Goal: Learn about a topic: Learn about a topic

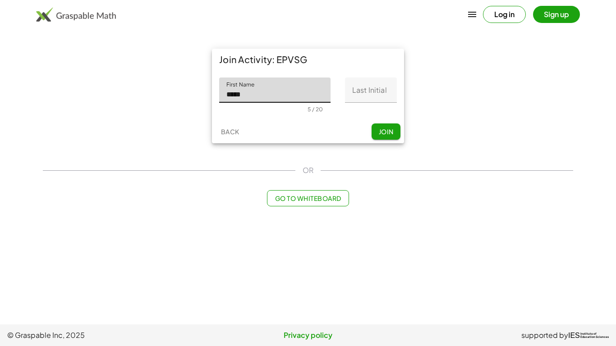
type input "*****"
click at [377, 90] on input "Last Initial" at bounding box center [371, 90] width 52 height 25
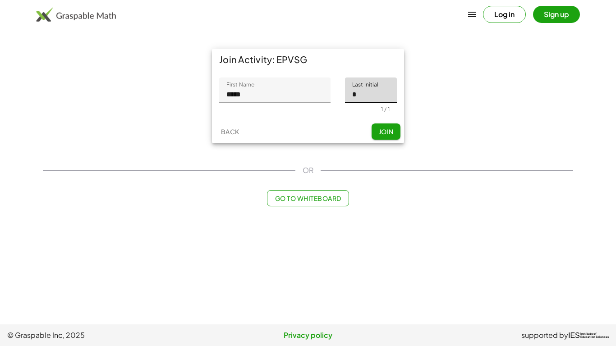
type input "*"
click at [384, 128] on span "Join" at bounding box center [385, 132] width 15 height 8
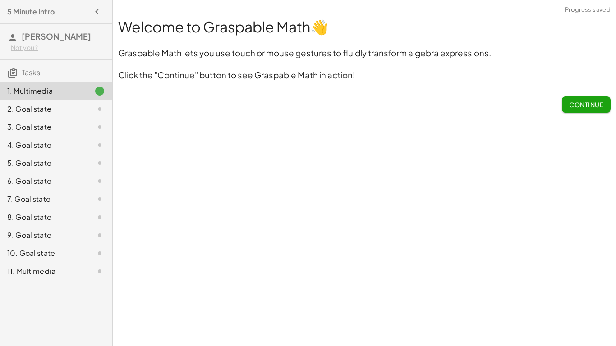
click at [603, 104] on span "Continue" at bounding box center [586, 104] width 34 height 8
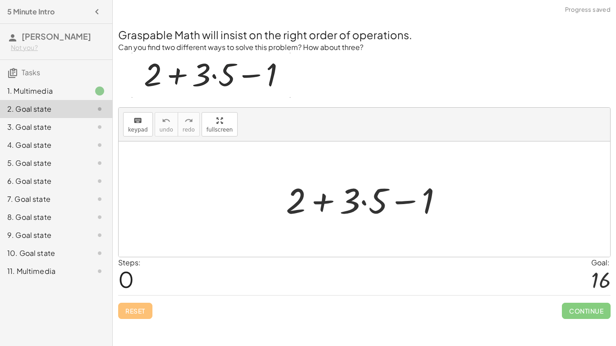
click at [364, 202] on div at bounding box center [367, 199] width 173 height 46
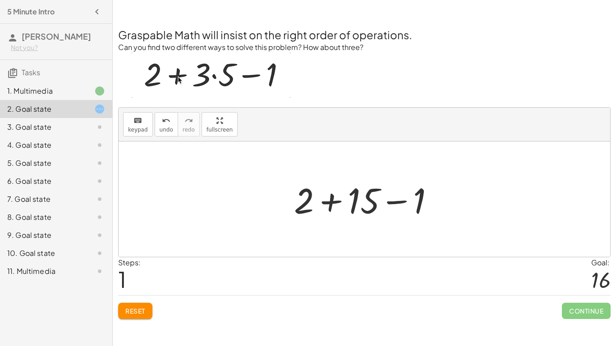
click at [331, 204] on div at bounding box center [367, 199] width 156 height 46
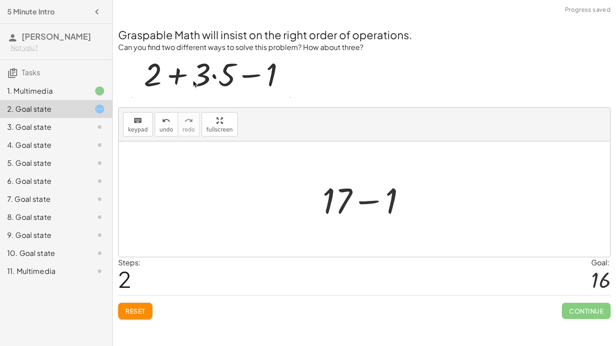
click at [365, 202] on div at bounding box center [368, 199] width 100 height 46
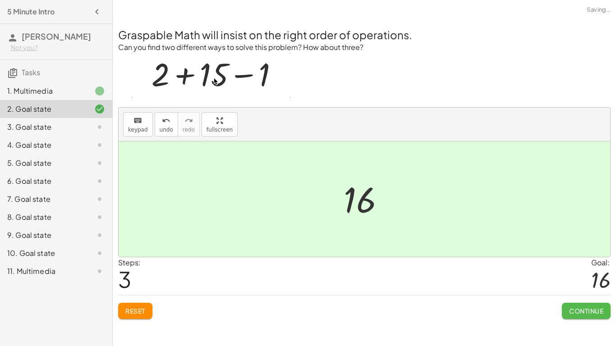
click at [599, 317] on button "Continue" at bounding box center [586, 311] width 49 height 16
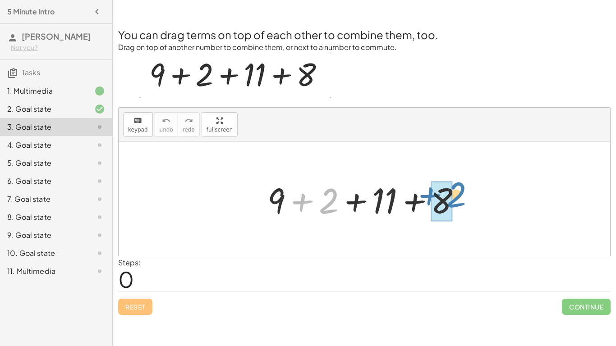
drag, startPoint x: 313, startPoint y: 204, endPoint x: 441, endPoint y: 198, distance: 128.1
click at [441, 198] on div at bounding box center [368, 199] width 210 height 46
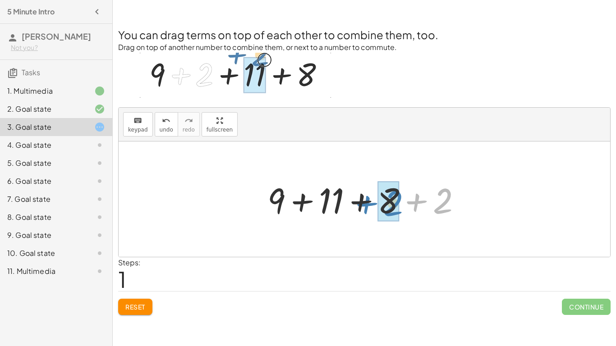
drag, startPoint x: 442, startPoint y: 201, endPoint x: 393, endPoint y: 203, distance: 48.7
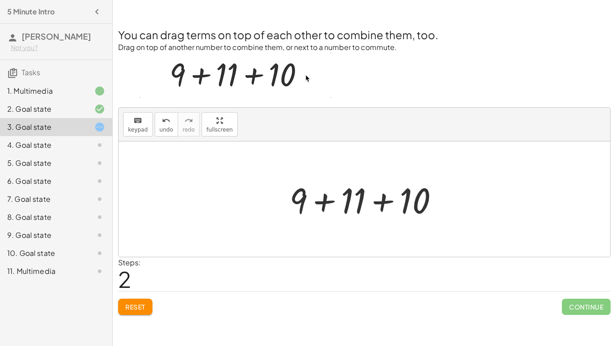
click at [325, 205] on div at bounding box center [367, 199] width 165 height 46
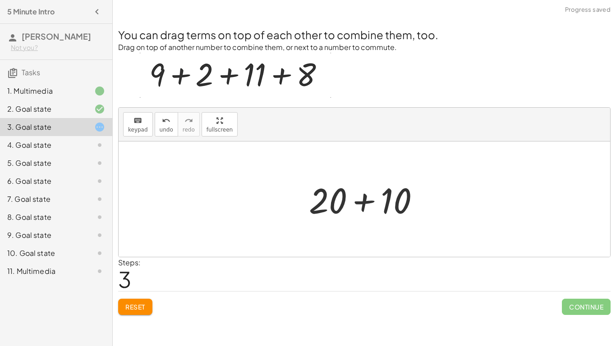
click at [363, 206] on div at bounding box center [367, 199] width 127 height 46
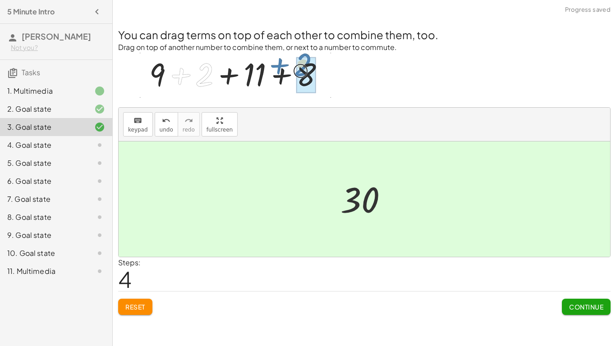
click at [589, 310] on span "Continue" at bounding box center [586, 307] width 34 height 8
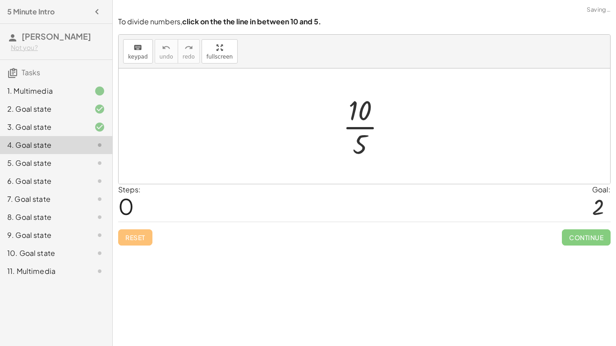
click at [362, 135] on div at bounding box center [367, 125] width 59 height 69
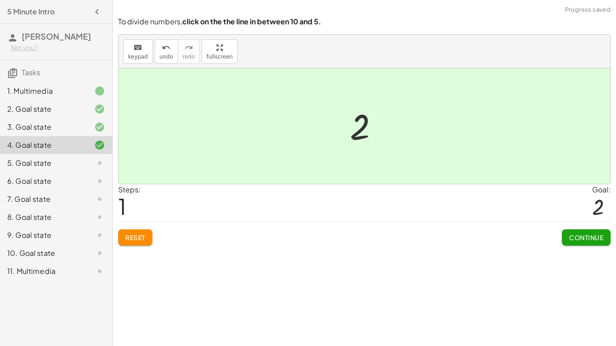
click at [575, 233] on button "Continue" at bounding box center [586, 237] width 49 height 16
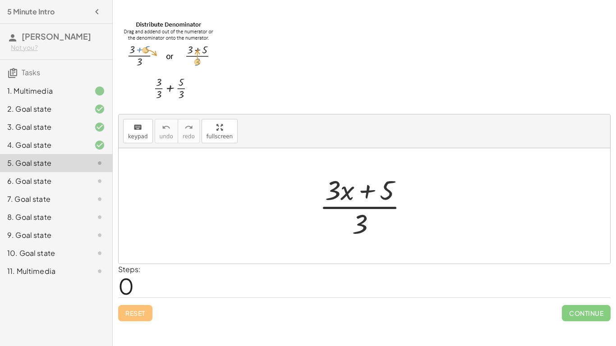
click at [363, 222] on div at bounding box center [367, 205] width 105 height 69
click at [360, 217] on div at bounding box center [367, 205] width 105 height 69
click at [361, 208] on div at bounding box center [367, 205] width 105 height 69
click at [362, 222] on div at bounding box center [367, 205] width 105 height 69
click at [367, 192] on div at bounding box center [367, 205] width 105 height 69
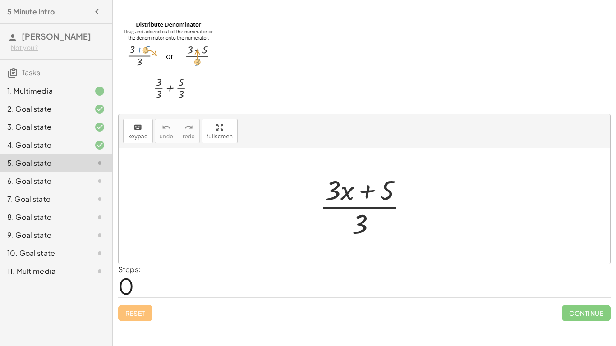
click at [363, 228] on div at bounding box center [367, 205] width 105 height 69
drag, startPoint x: 360, startPoint y: 225, endPoint x: 367, endPoint y: 199, distance: 27.4
click at [367, 199] on div at bounding box center [367, 205] width 105 height 69
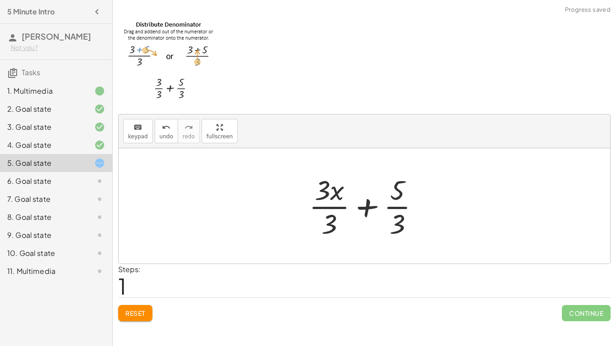
click at [398, 207] on div at bounding box center [367, 205] width 127 height 69
click at [397, 225] on div at bounding box center [367, 205] width 127 height 69
click at [331, 218] on div at bounding box center [367, 205] width 127 height 69
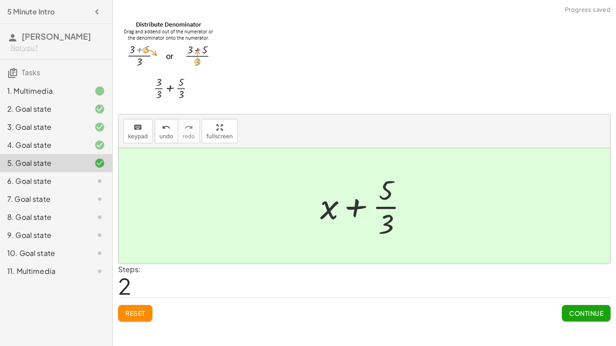
click at [388, 219] on div at bounding box center [367, 205] width 104 height 69
click at [604, 315] on button "Continue" at bounding box center [586, 313] width 49 height 16
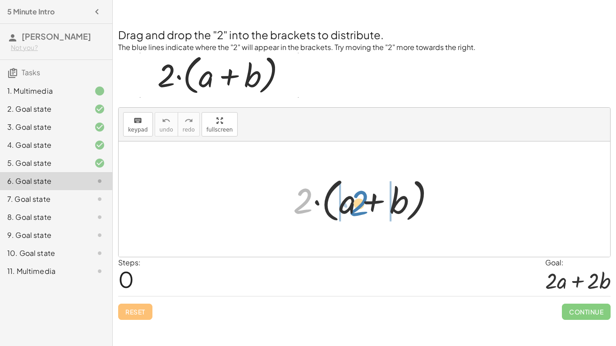
drag, startPoint x: 305, startPoint y: 205, endPoint x: 361, endPoint y: 207, distance: 55.5
click at [361, 207] on div at bounding box center [367, 200] width 158 height 52
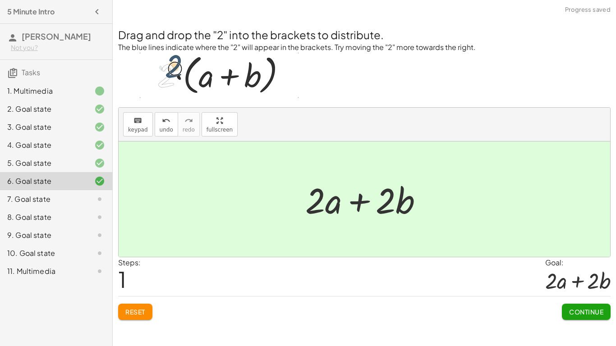
click at [591, 311] on span "Continue" at bounding box center [586, 312] width 34 height 8
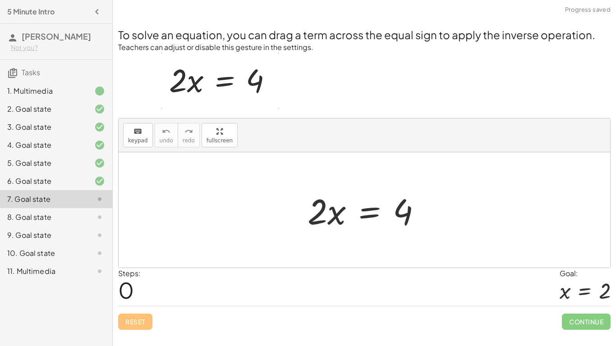
click at [315, 218] on div at bounding box center [368, 210] width 130 height 46
drag, startPoint x: 315, startPoint y: 218, endPoint x: 406, endPoint y: 219, distance: 91.5
click at [406, 219] on div at bounding box center [368, 210] width 130 height 46
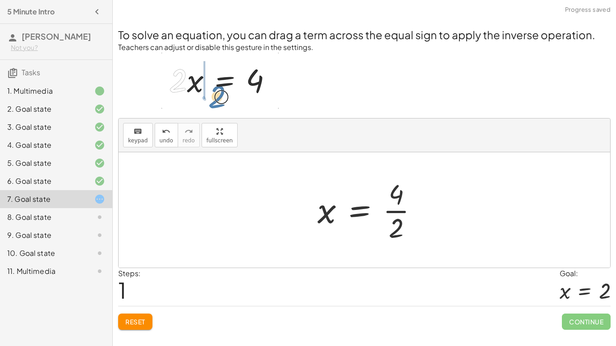
click at [407, 227] on div at bounding box center [371, 209] width 117 height 69
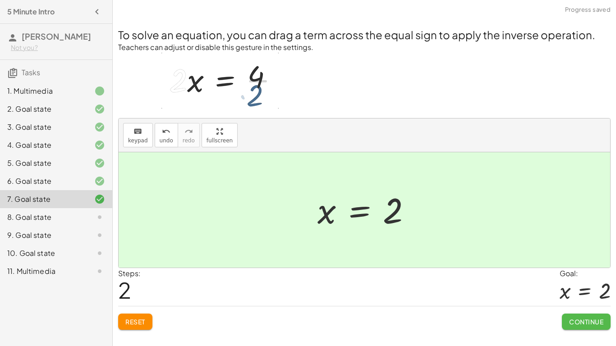
click at [582, 326] on button "Continue" at bounding box center [586, 322] width 49 height 16
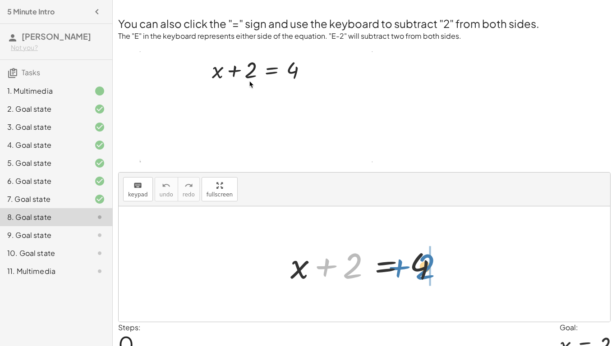
drag, startPoint x: 352, startPoint y: 268, endPoint x: 425, endPoint y: 269, distance: 73.5
click at [425, 269] on div at bounding box center [368, 264] width 164 height 46
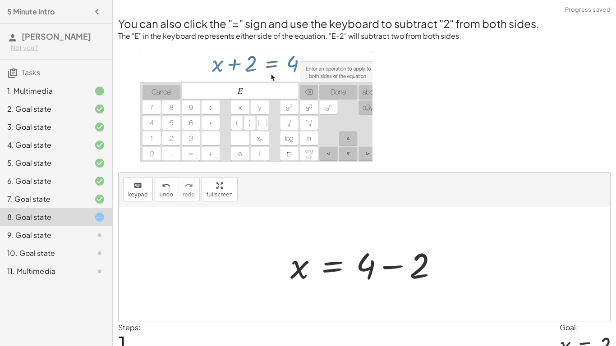
click at [379, 264] on div at bounding box center [368, 264] width 164 height 46
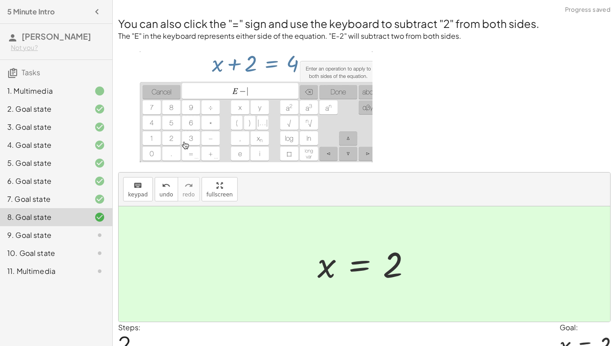
scroll to position [43, 0]
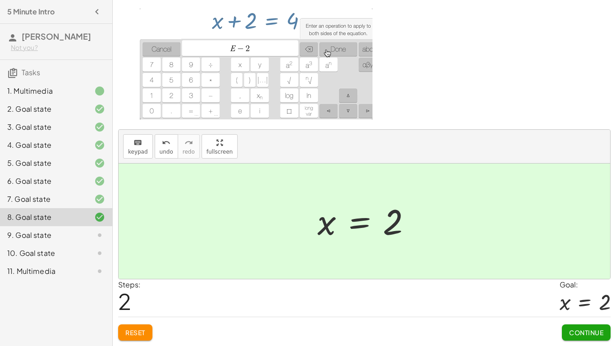
click at [580, 333] on span "Continue" at bounding box center [586, 333] width 34 height 8
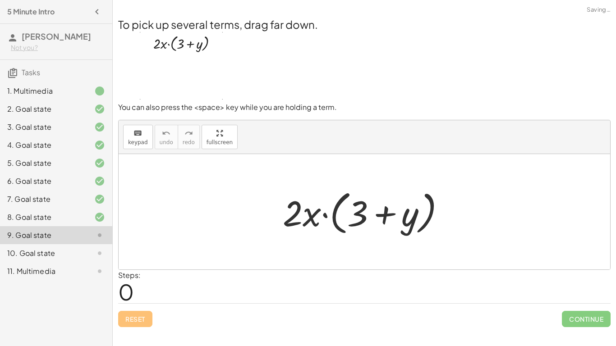
scroll to position [0, 0]
drag, startPoint x: 292, startPoint y: 214, endPoint x: 369, endPoint y: 218, distance: 76.7
click at [369, 218] on div at bounding box center [367, 212] width 178 height 52
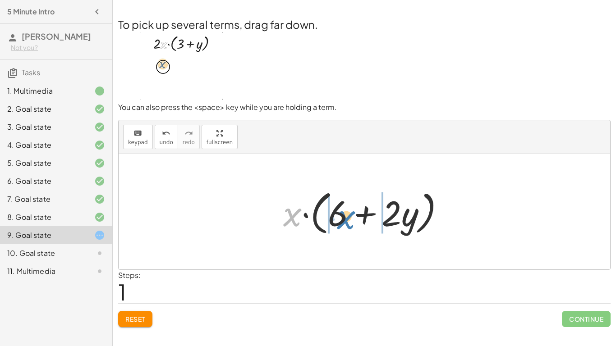
drag, startPoint x: 289, startPoint y: 215, endPoint x: 339, endPoint y: 217, distance: 50.5
click at [339, 217] on div at bounding box center [368, 212] width 178 height 52
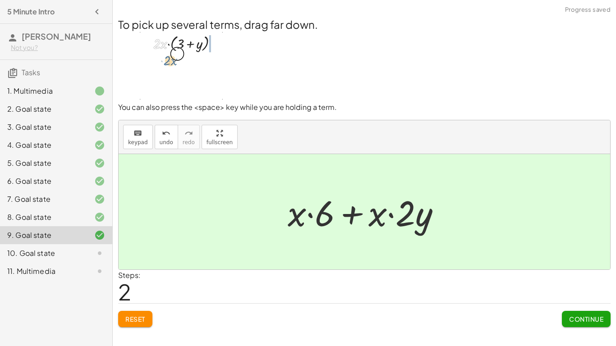
click at [574, 317] on span "Continue" at bounding box center [586, 319] width 34 height 8
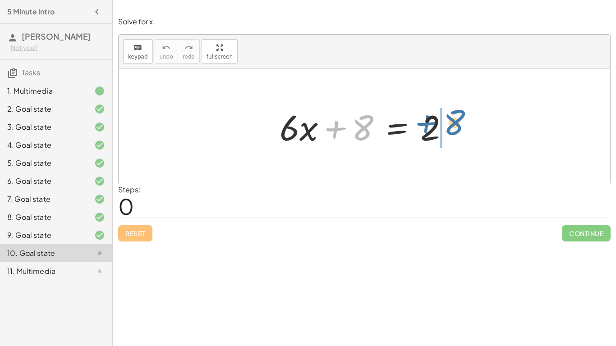
drag, startPoint x: 364, startPoint y: 137, endPoint x: 452, endPoint y: 130, distance: 88.1
click at [452, 130] on div at bounding box center [367, 126] width 185 height 46
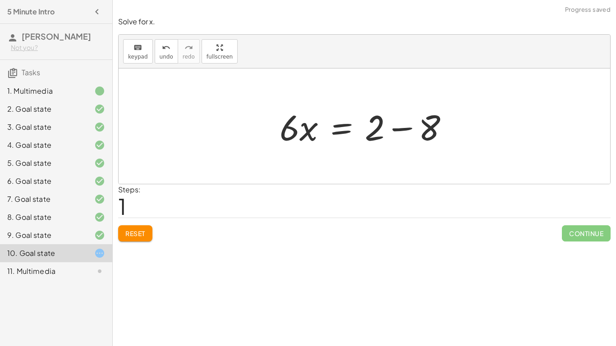
click at [392, 130] on div at bounding box center [367, 126] width 185 height 46
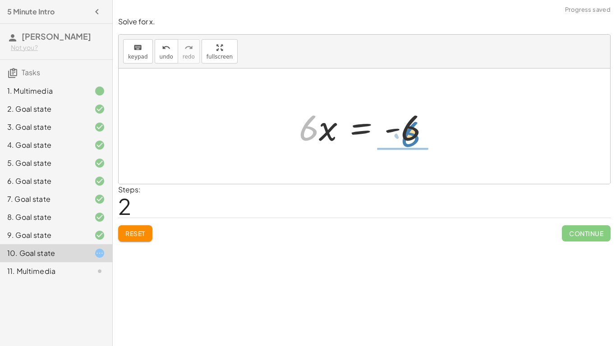
drag, startPoint x: 310, startPoint y: 128, endPoint x: 412, endPoint y: 133, distance: 102.9
click at [412, 133] on div at bounding box center [367, 126] width 147 height 46
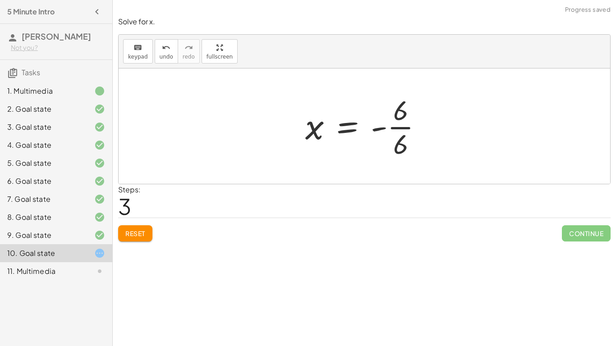
click at [401, 121] on div at bounding box center [367, 125] width 133 height 69
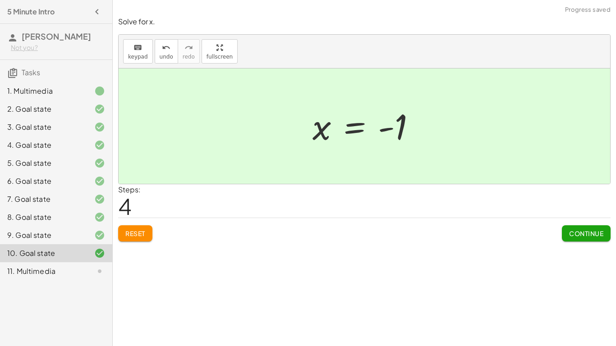
click at [580, 237] on button "Continue" at bounding box center [586, 233] width 49 height 16
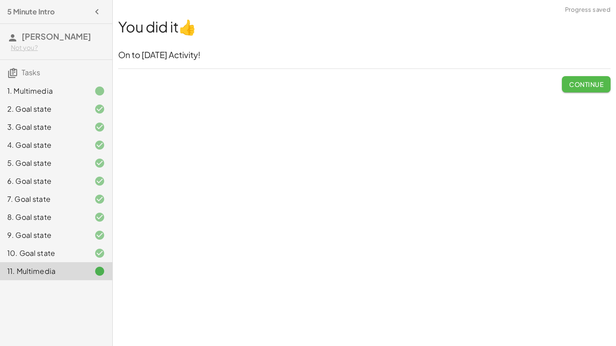
click at [593, 81] on span "Continue" at bounding box center [586, 84] width 34 height 8
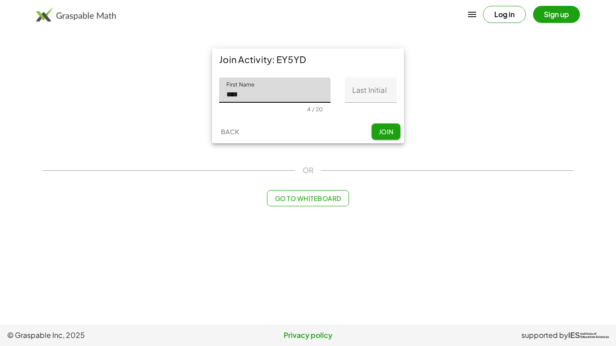
type input "*****"
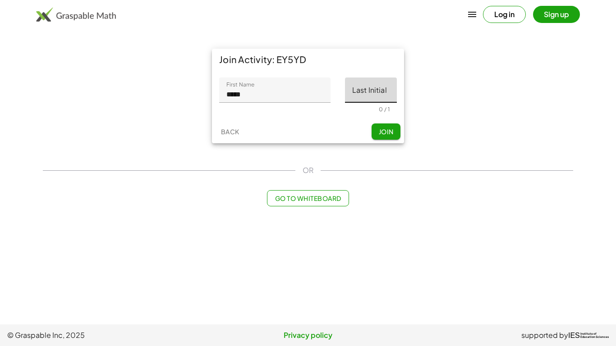
click at [377, 92] on input "Last Initial" at bounding box center [371, 90] width 52 height 25
type input "*"
click at [387, 122] on div "Back Join" at bounding box center [308, 131] width 192 height 23
click at [390, 131] on span "Join" at bounding box center [385, 132] width 15 height 8
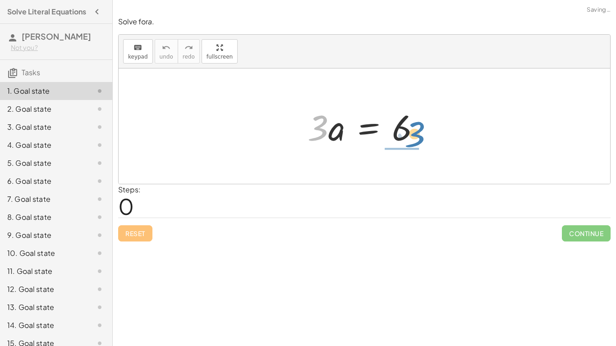
drag, startPoint x: 317, startPoint y: 135, endPoint x: 413, endPoint y: 141, distance: 96.6
click at [413, 141] on div at bounding box center [367, 126] width 129 height 46
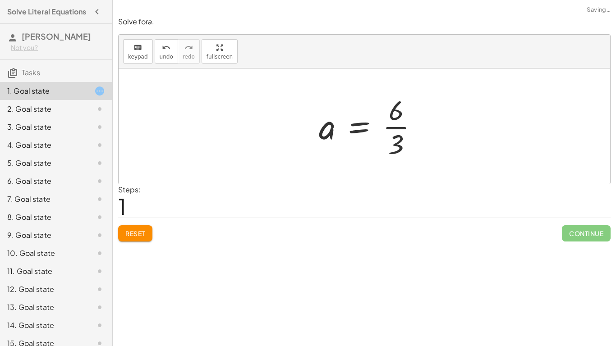
click at [409, 128] on div at bounding box center [372, 125] width 116 height 69
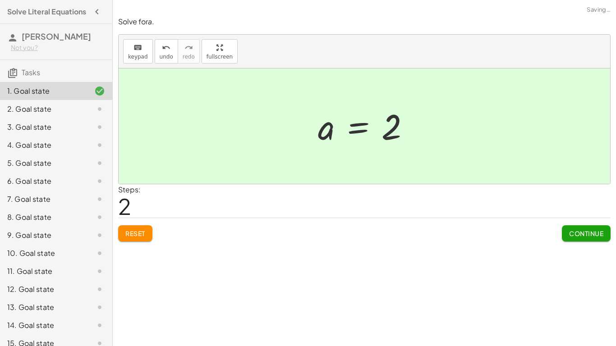
click at [594, 229] on span "Continue" at bounding box center [586, 233] width 34 height 8
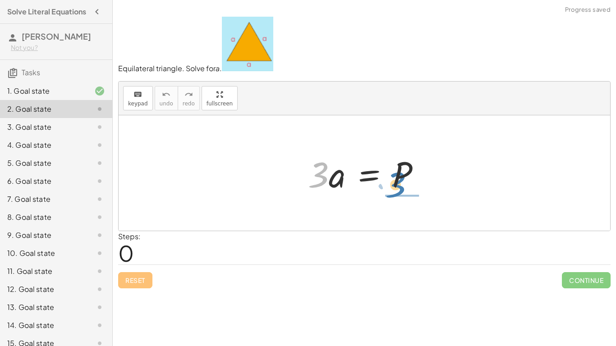
drag, startPoint x: 321, startPoint y: 168, endPoint x: 399, endPoint y: 178, distance: 78.6
click at [399, 178] on div at bounding box center [367, 173] width 128 height 46
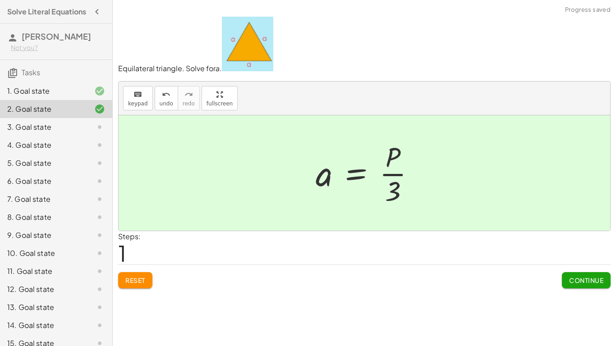
click at [406, 179] on div at bounding box center [369, 172] width 116 height 69
click at [595, 280] on span "Continue" at bounding box center [586, 280] width 34 height 8
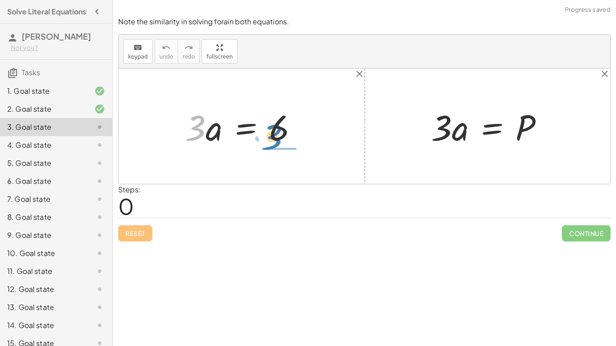
drag, startPoint x: 195, startPoint y: 126, endPoint x: 275, endPoint y: 134, distance: 80.7
click at [275, 134] on div at bounding box center [244, 126] width 129 height 46
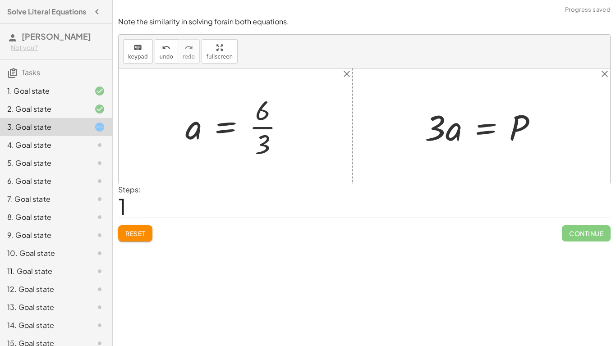
click at [255, 122] on div at bounding box center [239, 125] width 116 height 69
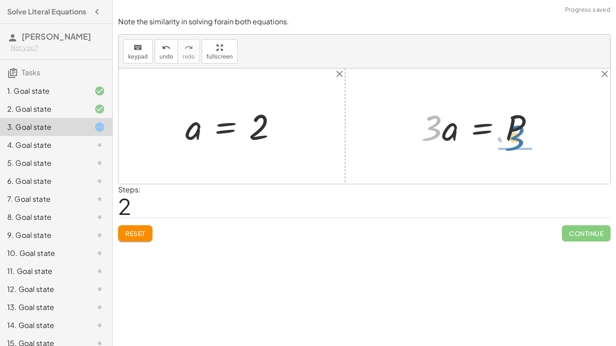
drag, startPoint x: 429, startPoint y: 131, endPoint x: 512, endPoint y: 141, distance: 84.0
click at [512, 141] on div at bounding box center [480, 126] width 128 height 46
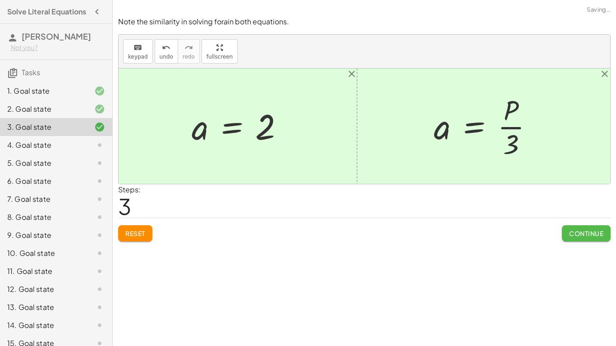
click at [605, 229] on button "Continue" at bounding box center [586, 233] width 49 height 16
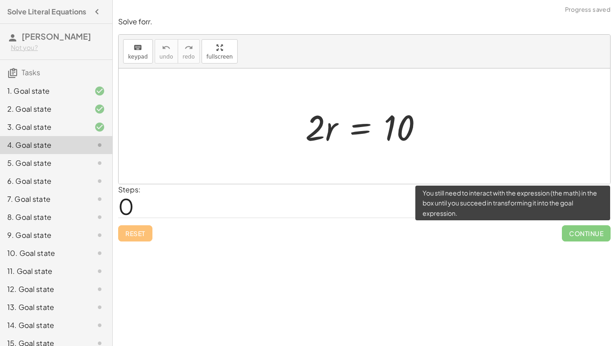
click at [597, 230] on span "Continue" at bounding box center [586, 233] width 49 height 16
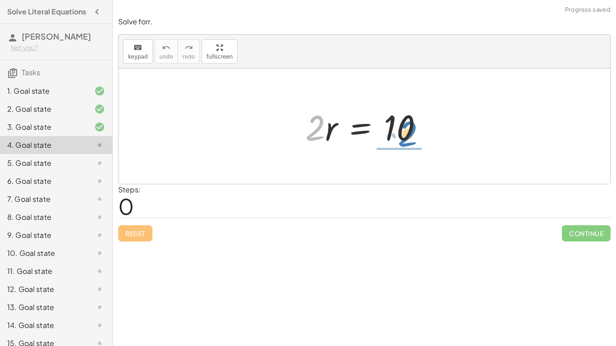
drag, startPoint x: 318, startPoint y: 123, endPoint x: 411, endPoint y: 129, distance: 93.0
click at [411, 129] on div at bounding box center [368, 126] width 134 height 46
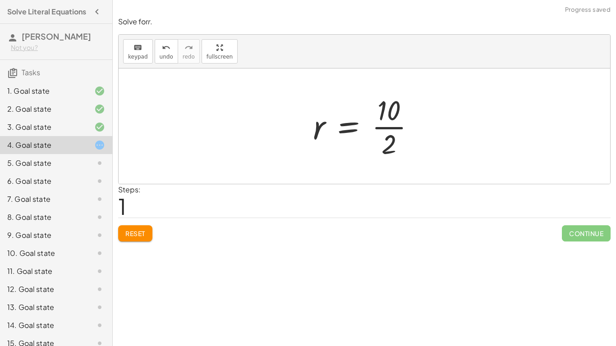
click at [382, 119] on div at bounding box center [367, 125] width 118 height 69
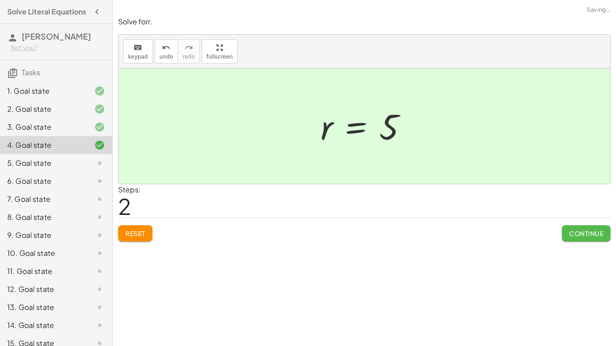
click at [573, 228] on button "Continue" at bounding box center [586, 233] width 49 height 16
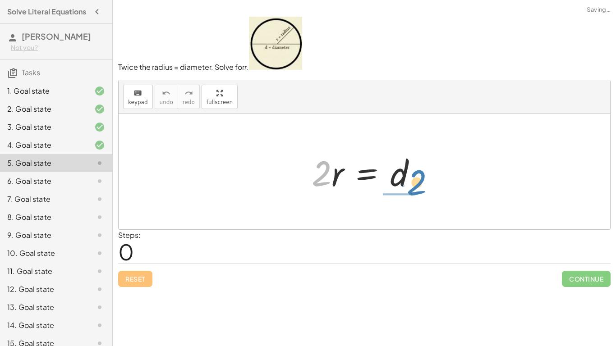
drag, startPoint x: 320, startPoint y: 173, endPoint x: 416, endPoint y: 182, distance: 96.0
click at [416, 182] on div at bounding box center [367, 172] width 121 height 46
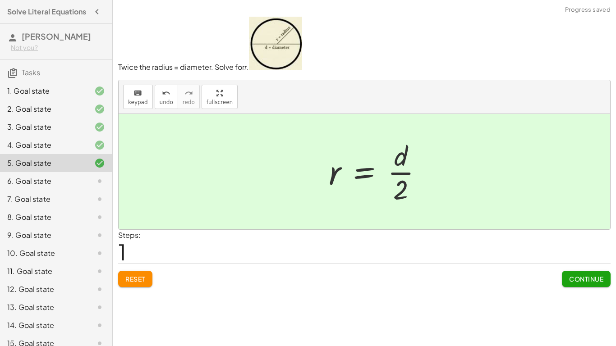
click at [406, 178] on div at bounding box center [379, 171] width 110 height 69
click at [581, 272] on button "Continue" at bounding box center [586, 279] width 49 height 16
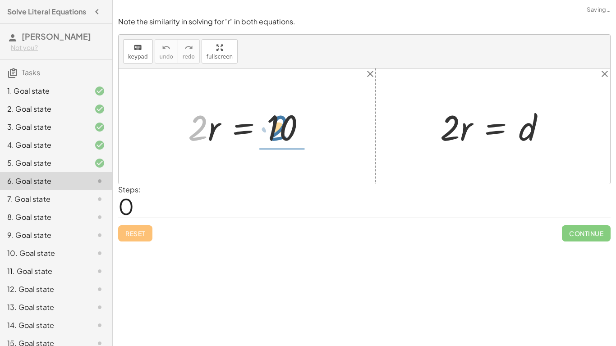
drag, startPoint x: 197, startPoint y: 132, endPoint x: 287, endPoint y: 134, distance: 89.2
click at [287, 134] on div at bounding box center [250, 126] width 134 height 46
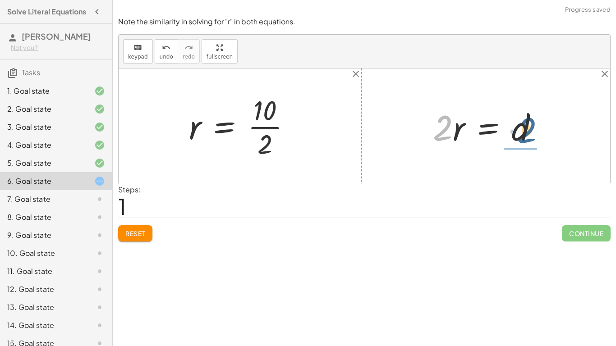
drag, startPoint x: 439, startPoint y: 133, endPoint x: 526, endPoint y: 136, distance: 87.0
click at [526, 136] on div at bounding box center [488, 126] width 121 height 46
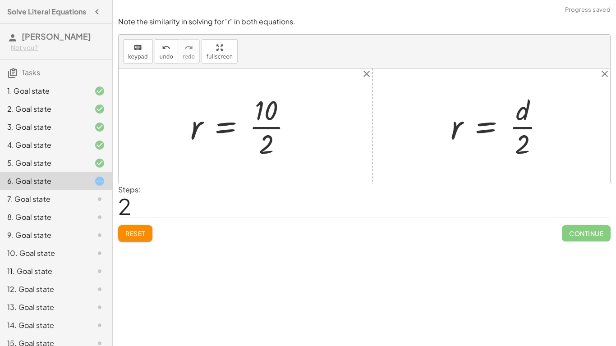
click at [272, 113] on div at bounding box center [245, 125] width 118 height 69
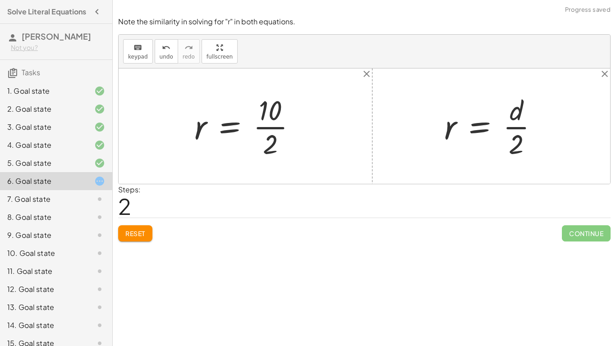
click at [269, 128] on div at bounding box center [249, 125] width 118 height 69
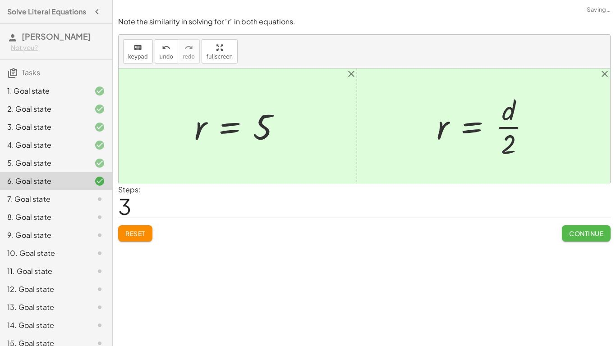
click at [593, 240] on button "Continue" at bounding box center [586, 233] width 49 height 16
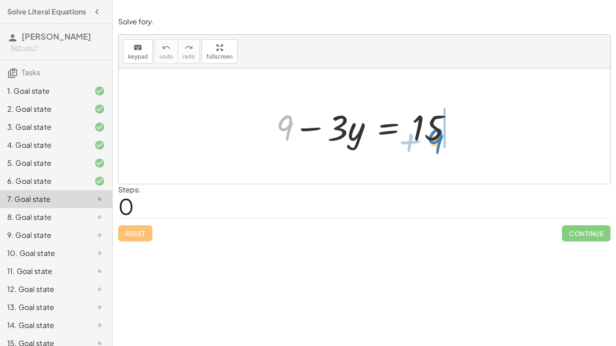
drag, startPoint x: 287, startPoint y: 125, endPoint x: 437, endPoint y: 138, distance: 151.1
click at [437, 138] on div at bounding box center [367, 126] width 192 height 46
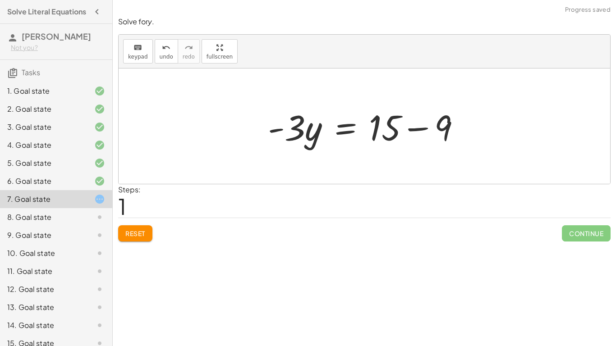
click at [426, 127] on div at bounding box center [367, 126] width 209 height 46
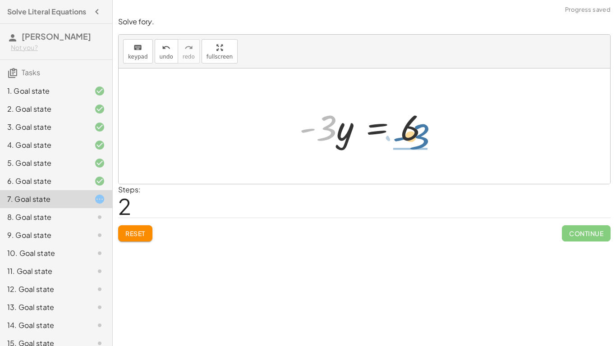
drag, startPoint x: 329, startPoint y: 134, endPoint x: 425, endPoint y: 143, distance: 97.4
click at [425, 143] on div at bounding box center [368, 126] width 146 height 46
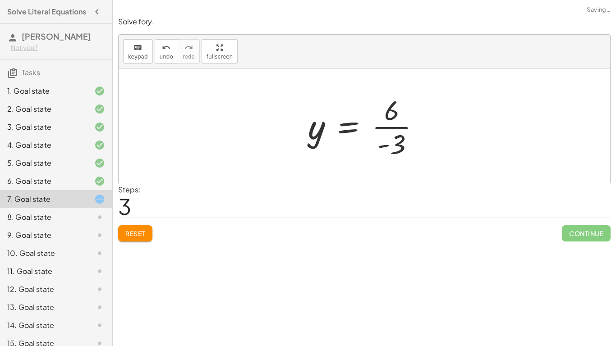
click at [386, 130] on div at bounding box center [367, 125] width 128 height 69
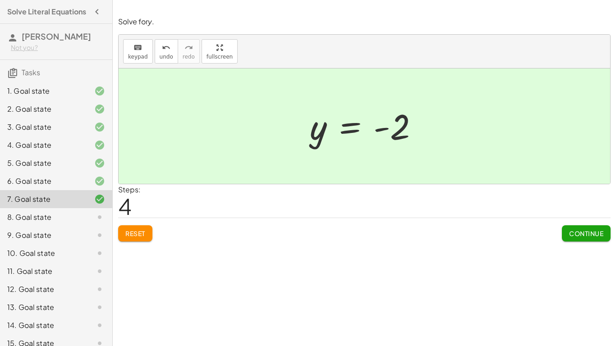
click at [595, 238] on button "Continue" at bounding box center [586, 233] width 49 height 16
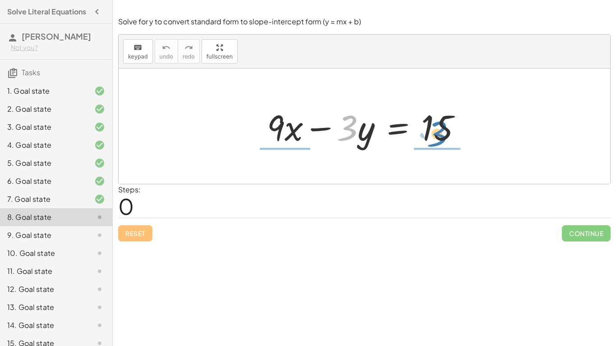
drag, startPoint x: 343, startPoint y: 132, endPoint x: 435, endPoint y: 139, distance: 91.7
click at [435, 139] on div at bounding box center [367, 126] width 211 height 46
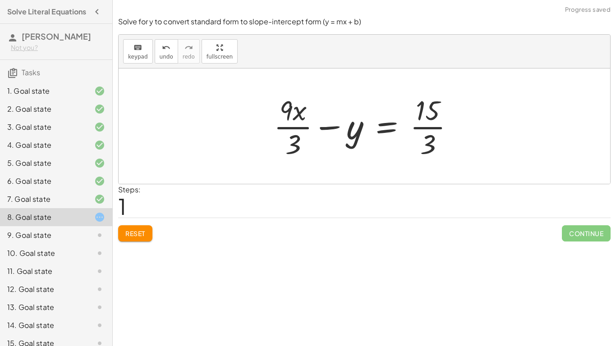
click at [434, 133] on div at bounding box center [367, 125] width 196 height 69
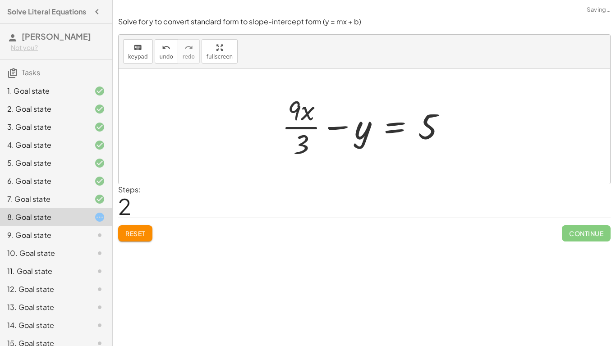
click at [285, 117] on div at bounding box center [367, 125] width 180 height 69
click at [301, 123] on div at bounding box center [367, 125] width 180 height 69
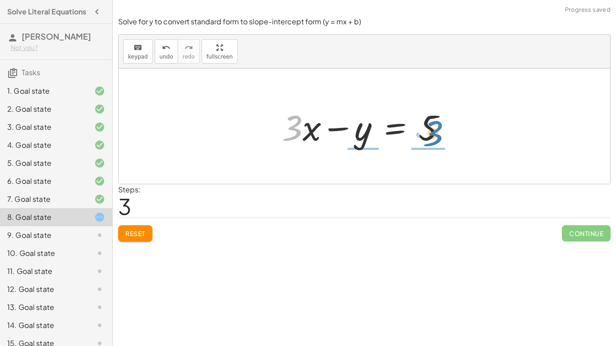
drag, startPoint x: 296, startPoint y: 133, endPoint x: 438, endPoint y: 139, distance: 141.6
click at [438, 139] on div at bounding box center [367, 126] width 181 height 46
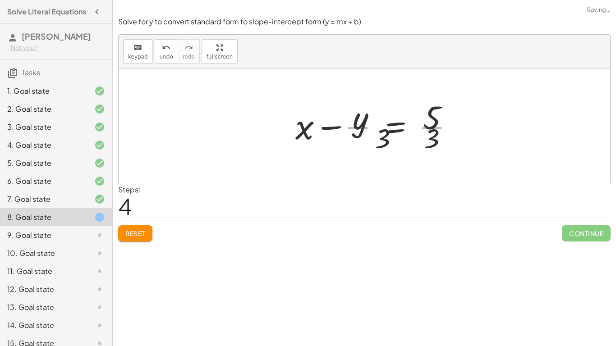
click at [438, 139] on div at bounding box center [377, 125] width 178 height 69
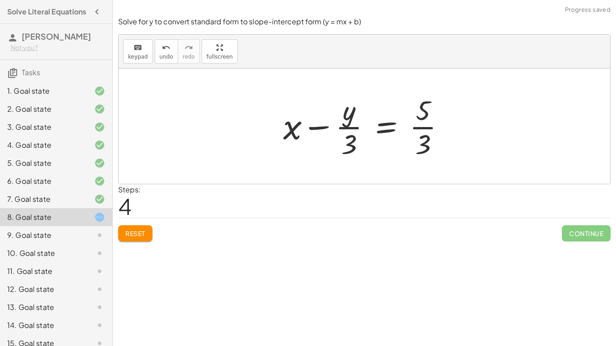
click at [432, 123] on div at bounding box center [368, 125] width 178 height 69
click at [421, 119] on div at bounding box center [368, 125] width 178 height 69
click at [344, 124] on div at bounding box center [368, 125] width 178 height 69
drag, startPoint x: 291, startPoint y: 137, endPoint x: 427, endPoint y: 148, distance: 137.0
click at [427, 148] on div at bounding box center [368, 125] width 178 height 69
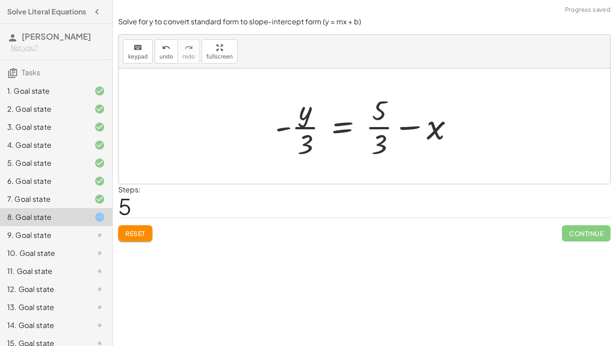
click at [415, 125] on div at bounding box center [367, 125] width 195 height 69
click at [381, 128] on div at bounding box center [367, 125] width 195 height 69
drag, startPoint x: 303, startPoint y: 138, endPoint x: 385, endPoint y: 141, distance: 82.1
click at [385, 141] on div at bounding box center [367, 125] width 195 height 69
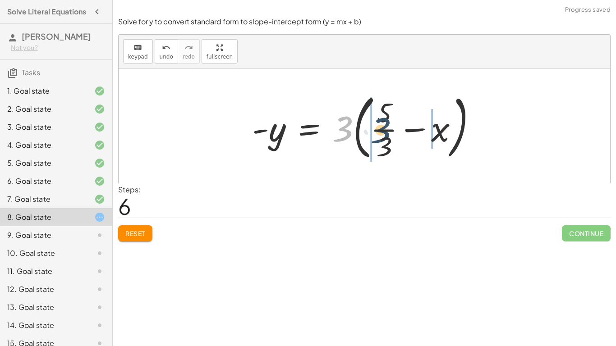
drag, startPoint x: 346, startPoint y: 128, endPoint x: 396, endPoint y: 132, distance: 50.2
click at [396, 132] on div at bounding box center [367, 126] width 241 height 75
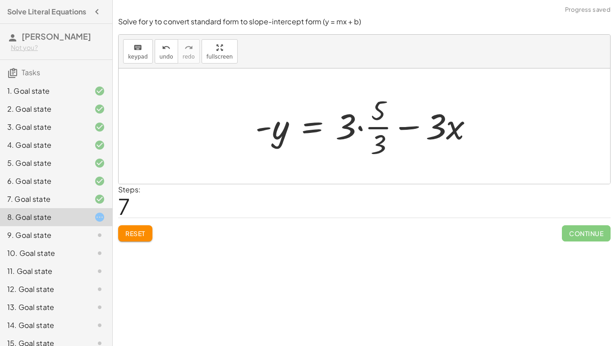
click at [381, 131] on div at bounding box center [368, 125] width 234 height 69
drag, startPoint x: 351, startPoint y: 126, endPoint x: 396, endPoint y: 144, distance: 48.1
click at [396, 144] on div at bounding box center [368, 125] width 234 height 69
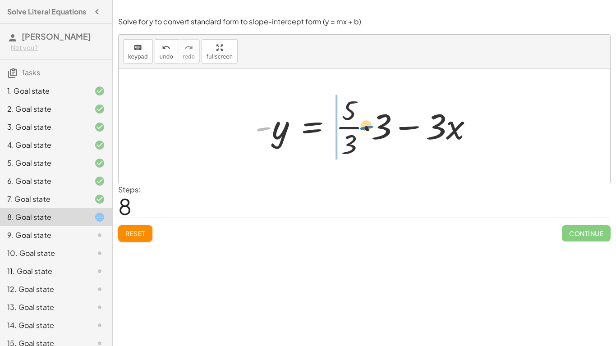
drag, startPoint x: 267, startPoint y: 129, endPoint x: 370, endPoint y: 128, distance: 102.8
click at [370, 128] on div at bounding box center [368, 125] width 234 height 69
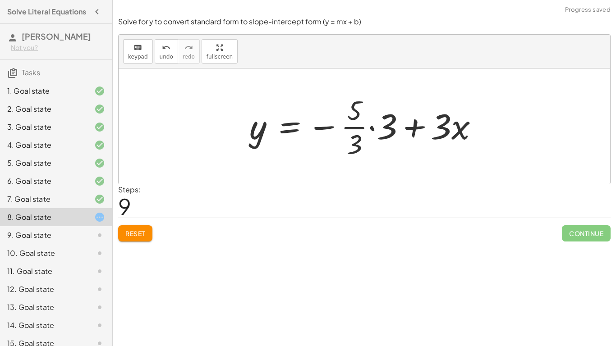
click at [409, 133] on div at bounding box center [367, 125] width 245 height 69
click at [372, 130] on div at bounding box center [367, 125] width 245 height 69
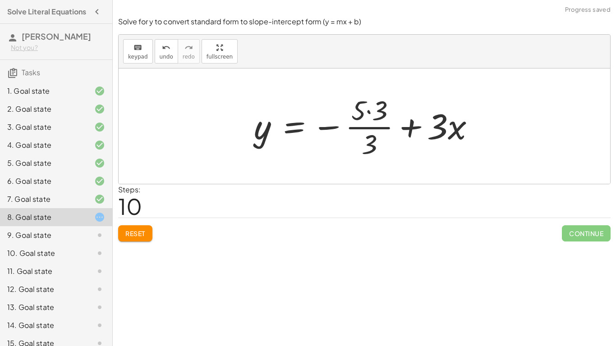
click at [370, 112] on div at bounding box center [367, 125] width 237 height 69
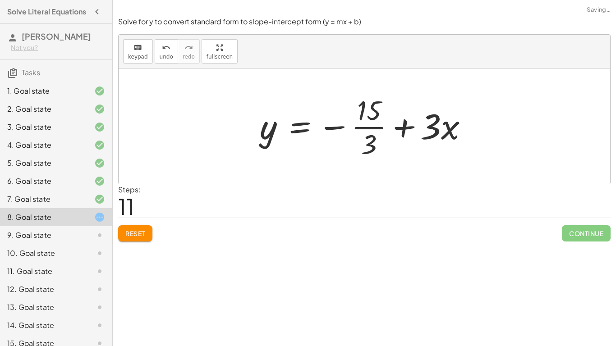
click at [370, 129] on div at bounding box center [367, 125] width 224 height 69
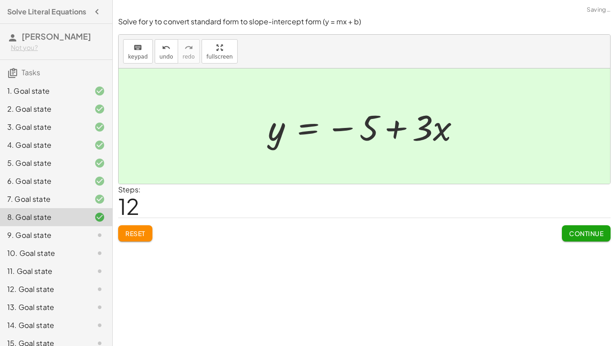
click at [583, 228] on button "Continue" at bounding box center [586, 233] width 49 height 16
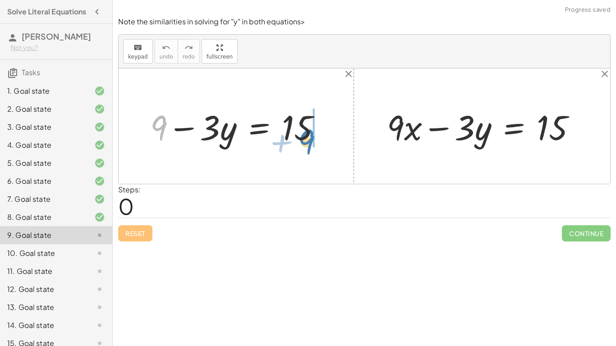
drag, startPoint x: 158, startPoint y: 133, endPoint x: 306, endPoint y: 147, distance: 148.0
click at [306, 147] on div at bounding box center [239, 126] width 187 height 45
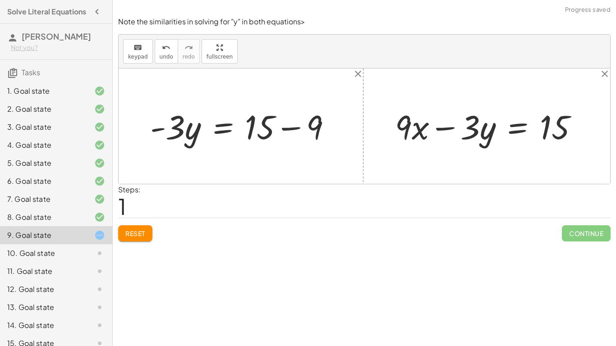
click at [302, 136] on div at bounding box center [244, 126] width 197 height 44
drag, startPoint x: 174, startPoint y: 128, endPoint x: 257, endPoint y: 137, distance: 83.4
click at [257, 137] on div at bounding box center [215, 126] width 138 height 44
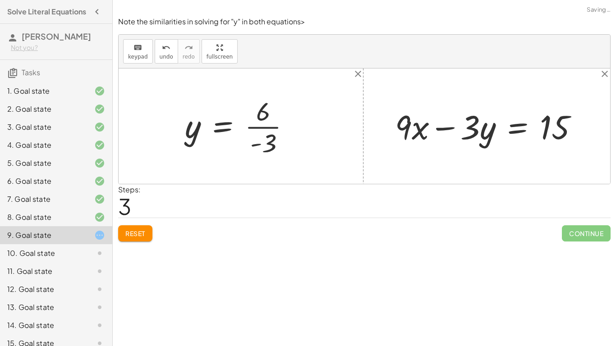
click at [257, 131] on div at bounding box center [241, 125] width 122 height 65
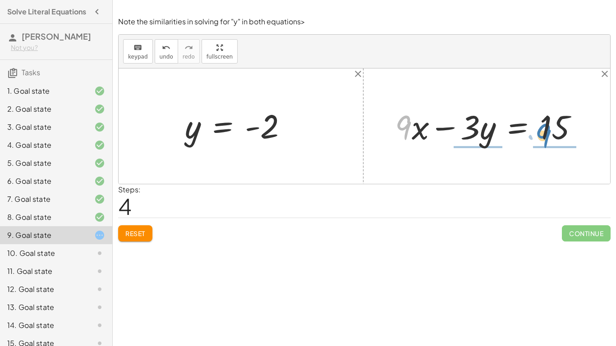
drag, startPoint x: 404, startPoint y: 123, endPoint x: 543, endPoint y: 131, distance: 139.9
click at [543, 131] on div at bounding box center [489, 126] width 199 height 44
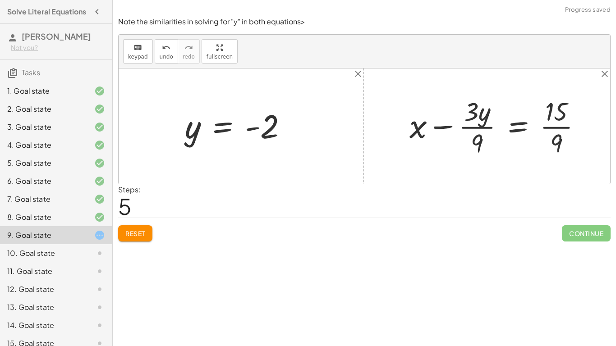
click at [553, 128] on div at bounding box center [499, 125] width 188 height 65
drag, startPoint x: 467, startPoint y: 116, endPoint x: 560, endPoint y: 130, distance: 93.5
click at [560, 130] on div at bounding box center [495, 125] width 180 height 65
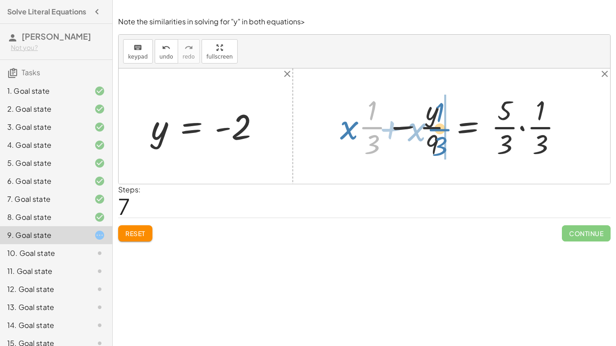
drag, startPoint x: 370, startPoint y: 134, endPoint x: 437, endPoint y: 136, distance: 67.2
click at [437, 136] on div at bounding box center [454, 125] width 239 height 69
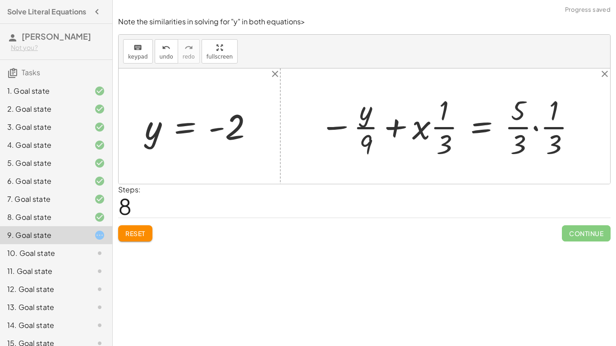
click at [435, 135] on div at bounding box center [448, 125] width 266 height 69
drag, startPoint x: 423, startPoint y: 131, endPoint x: 585, endPoint y: 141, distance: 162.1
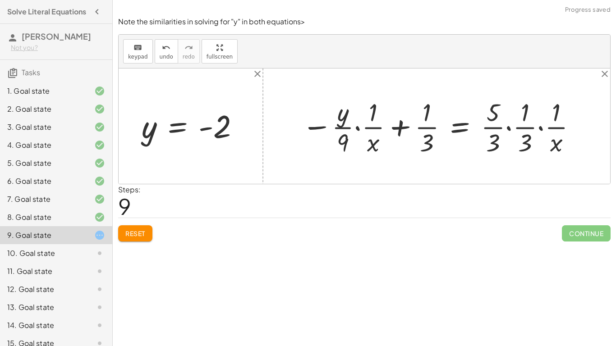
click at [372, 123] on div at bounding box center [439, 126] width 285 height 63
click at [523, 128] on div at bounding box center [439, 126] width 285 height 63
click at [507, 128] on div at bounding box center [439, 126] width 285 height 63
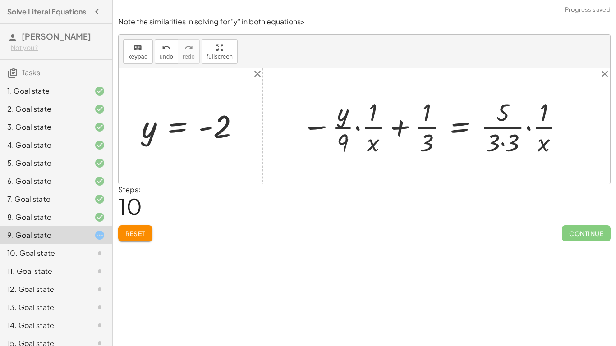
click at [511, 140] on div at bounding box center [433, 126] width 273 height 63
click at [489, 125] on div at bounding box center [423, 126] width 252 height 63
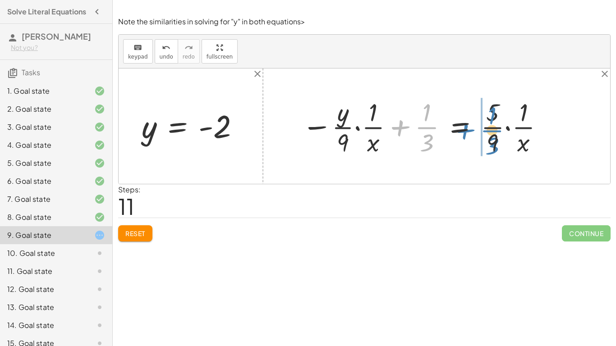
drag, startPoint x: 426, startPoint y: 128, endPoint x: 493, endPoint y: 131, distance: 67.7
click at [493, 131] on div at bounding box center [423, 126] width 252 height 63
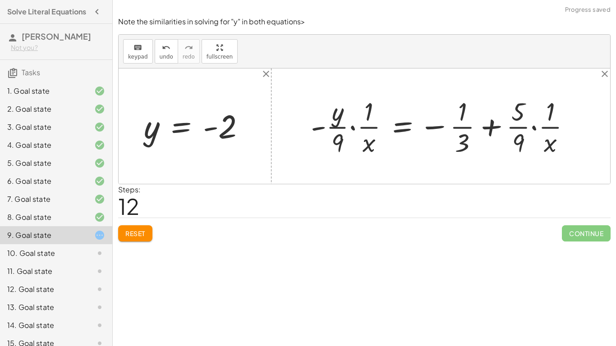
click at [493, 127] on div at bounding box center [444, 126] width 276 height 65
click at [493, 131] on div at bounding box center [444, 126] width 276 height 65
drag, startPoint x: 517, startPoint y: 129, endPoint x: 461, endPoint y: 131, distance: 55.9
click at [461, 131] on div at bounding box center [444, 126] width 276 height 65
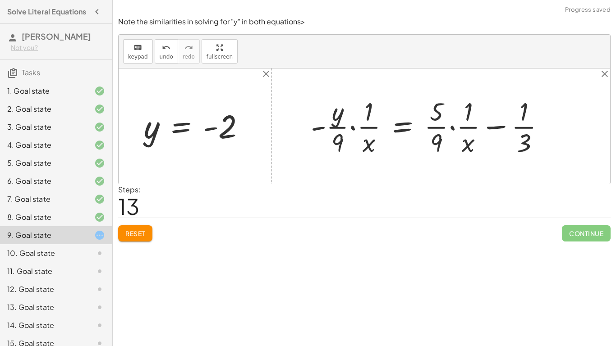
click at [496, 127] on div at bounding box center [431, 126] width 251 height 65
click at [524, 136] on div at bounding box center [431, 126] width 251 height 65
click at [338, 125] on div at bounding box center [431, 126] width 251 height 65
click at [134, 230] on span "Reset" at bounding box center [135, 233] width 20 height 8
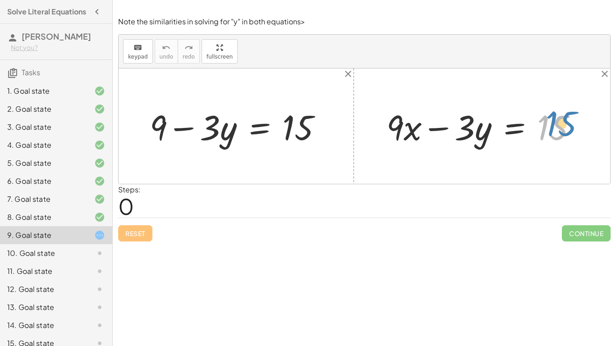
drag, startPoint x: 548, startPoint y: 135, endPoint x: 554, endPoint y: 129, distance: 8.3
click at [554, 129] on div at bounding box center [485, 127] width 206 height 46
drag, startPoint x: 437, startPoint y: 129, endPoint x: 518, endPoint y: 129, distance: 81.6
click at [518, 129] on div at bounding box center [485, 127] width 206 height 46
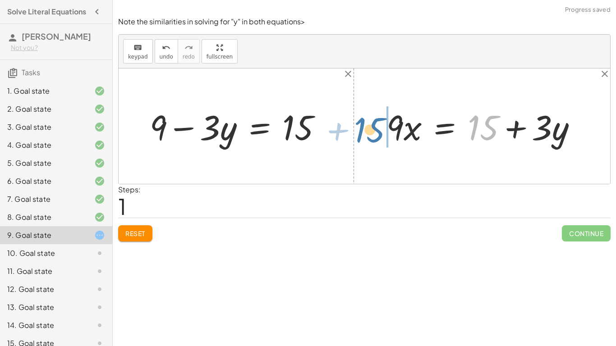
drag, startPoint x: 489, startPoint y: 129, endPoint x: 380, endPoint y: 132, distance: 109.1
click at [380, 132] on div "+ · 9 · x − · 3 · y = 15 + 15 · 9 · x · 3 · y = 15 + +" at bounding box center [482, 126] width 218 height 50
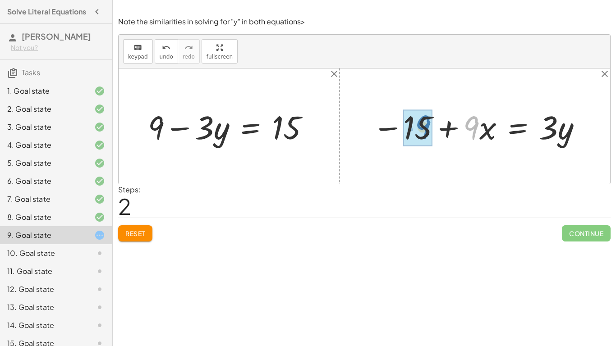
drag, startPoint x: 475, startPoint y: 127, endPoint x: 427, endPoint y: 128, distance: 48.2
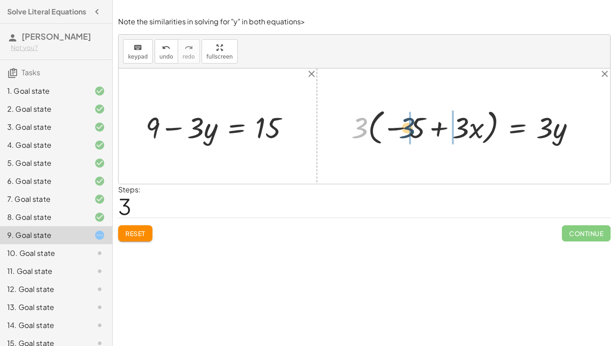
drag, startPoint x: 360, startPoint y: 128, endPoint x: 410, endPoint y: 128, distance: 50.0
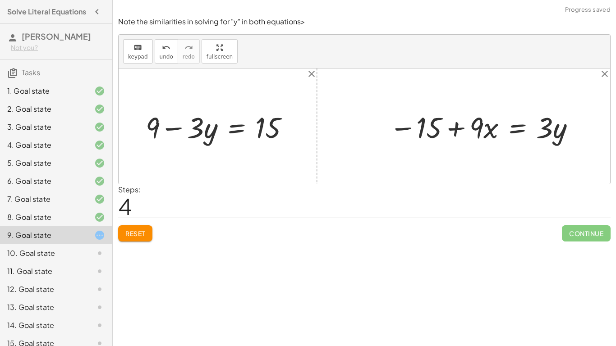
click at [428, 130] on div at bounding box center [482, 126] width 197 height 38
drag, startPoint x: 551, startPoint y: 133, endPoint x: 422, endPoint y: 137, distance: 128.9
click at [422, 137] on div at bounding box center [482, 126] width 197 height 38
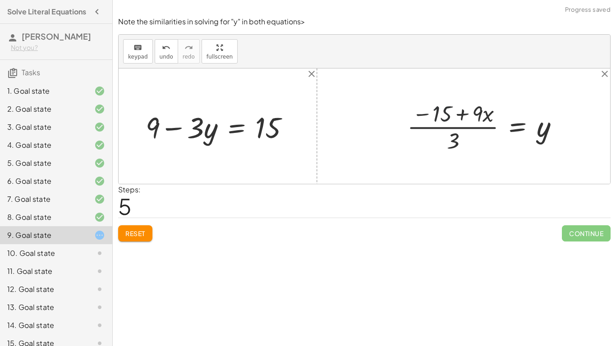
click at [444, 119] on div at bounding box center [486, 126] width 168 height 57
drag, startPoint x: 457, startPoint y: 145, endPoint x: 440, endPoint y: 120, distance: 29.6
click at [440, 120] on div at bounding box center [486, 126] width 168 height 57
click at [425, 123] on div at bounding box center [472, 126] width 186 height 57
click at [485, 133] on div at bounding box center [479, 126] width 173 height 57
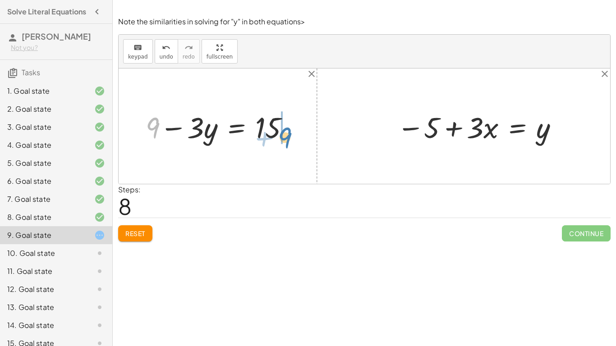
drag, startPoint x: 152, startPoint y: 129, endPoint x: 283, endPoint y: 139, distance: 131.5
click at [283, 139] on div at bounding box center [221, 126] width 160 height 38
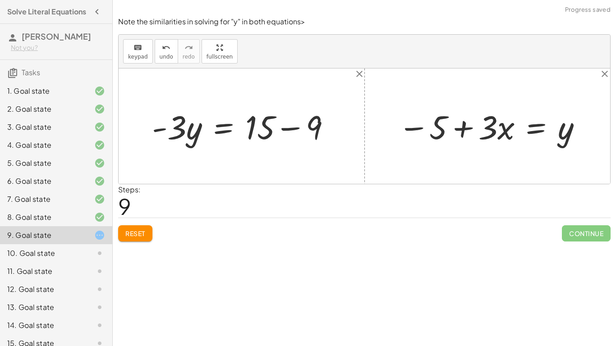
click at [266, 128] on div at bounding box center [244, 126] width 195 height 43
click at [294, 127] on div at bounding box center [244, 126] width 195 height 43
drag, startPoint x: 177, startPoint y: 129, endPoint x: 264, endPoint y: 133, distance: 86.6
click at [264, 133] on div at bounding box center [215, 126] width 137 height 43
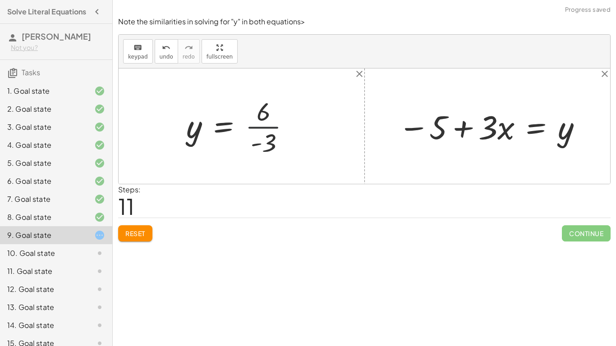
click at [260, 122] on div at bounding box center [242, 126] width 120 height 64
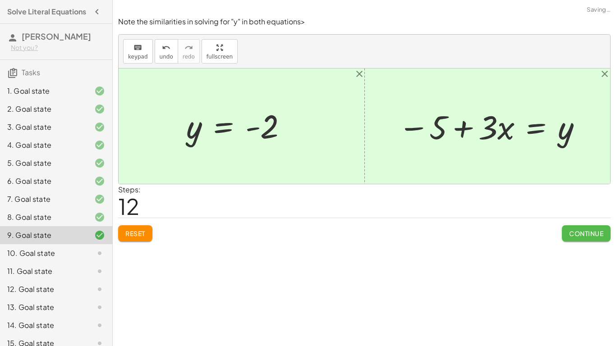
click at [597, 237] on span "Continue" at bounding box center [586, 233] width 34 height 8
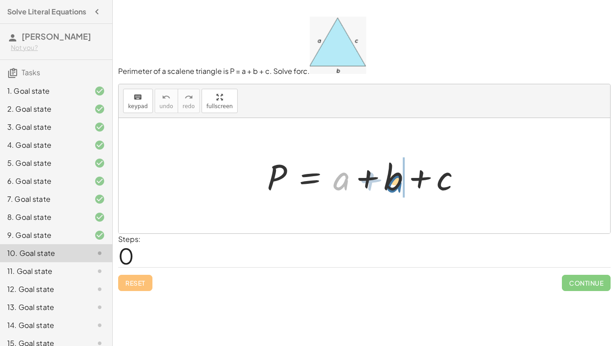
drag, startPoint x: 345, startPoint y: 183, endPoint x: 402, endPoint y: 187, distance: 57.4
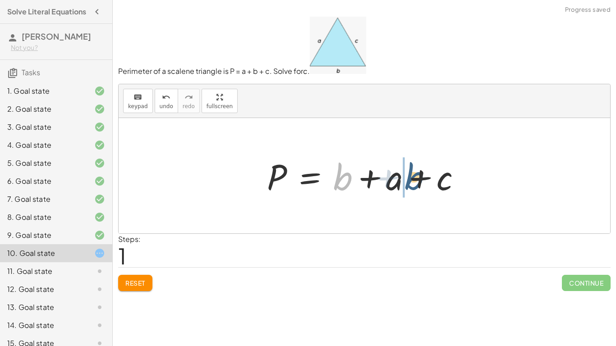
drag, startPoint x: 342, startPoint y: 184, endPoint x: 417, endPoint y: 186, distance: 75.3
click at [417, 186] on div at bounding box center [367, 176] width 210 height 46
drag, startPoint x: 342, startPoint y: 183, endPoint x: 277, endPoint y: 181, distance: 64.9
click at [277, 181] on div at bounding box center [367, 176] width 210 height 46
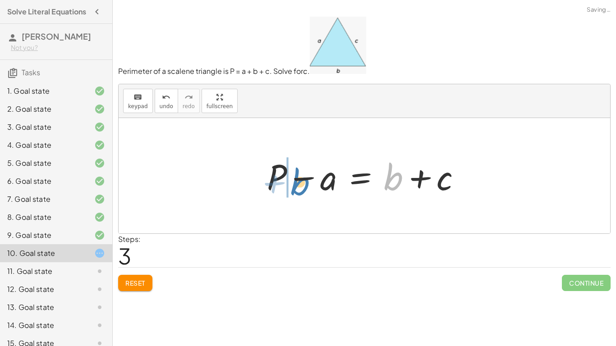
drag, startPoint x: 393, startPoint y: 185, endPoint x: 301, endPoint y: 190, distance: 92.1
click at [301, 190] on div at bounding box center [367, 176] width 210 height 46
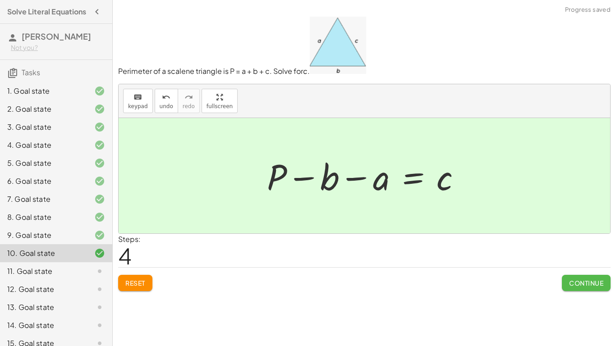
click at [578, 278] on button "Continue" at bounding box center [586, 283] width 49 height 16
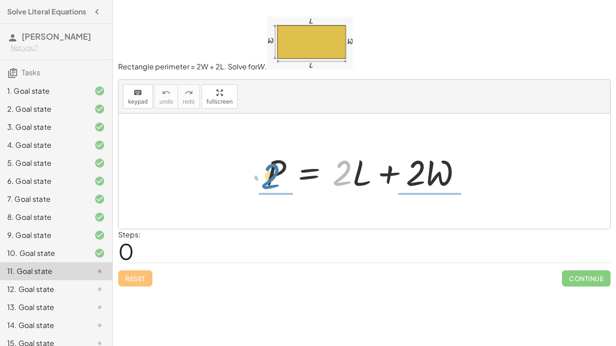
drag, startPoint x: 341, startPoint y: 180, endPoint x: 269, endPoint y: 184, distance: 71.8
click at [269, 184] on div at bounding box center [367, 171] width 212 height 46
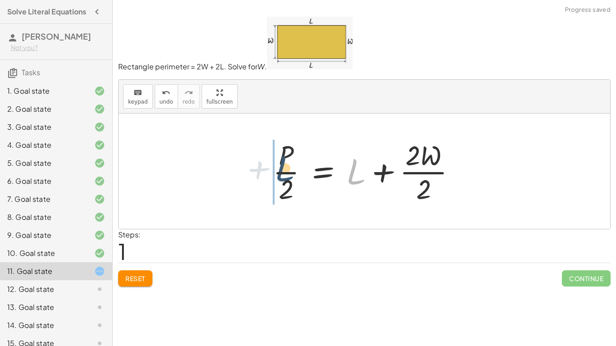
drag, startPoint x: 350, startPoint y: 176, endPoint x: 274, endPoint y: 175, distance: 75.7
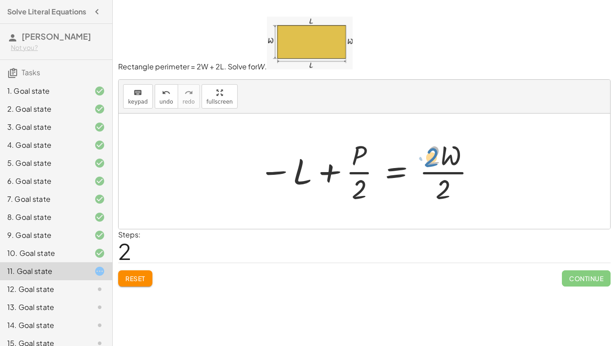
click at [435, 161] on div at bounding box center [367, 171] width 227 height 69
click at [447, 172] on div at bounding box center [367, 171] width 227 height 69
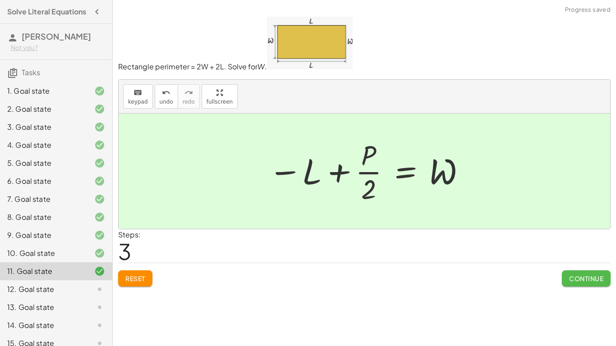
click at [584, 276] on span "Continue" at bounding box center [586, 278] width 34 height 8
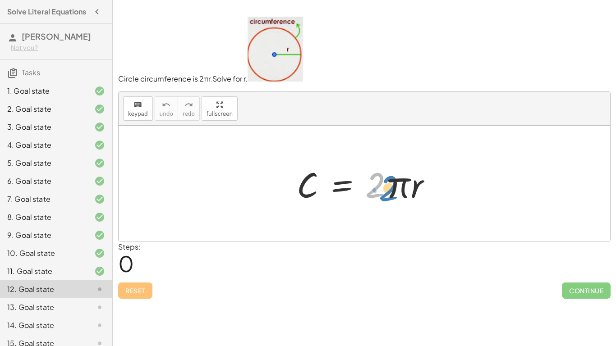
drag, startPoint x: 373, startPoint y: 189, endPoint x: 385, endPoint y: 191, distance: 12.3
click at [385, 191] on div at bounding box center [367, 183] width 151 height 46
click at [389, 191] on div at bounding box center [367, 183] width 151 height 46
drag, startPoint x: 374, startPoint y: 188, endPoint x: 318, endPoint y: 190, distance: 56.4
click at [318, 190] on div at bounding box center [367, 183] width 151 height 46
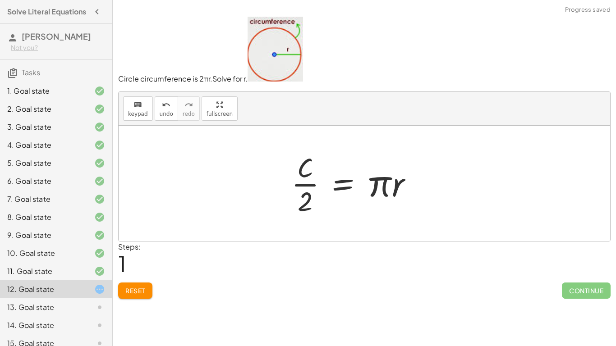
click at [302, 176] on div at bounding box center [355, 183] width 137 height 69
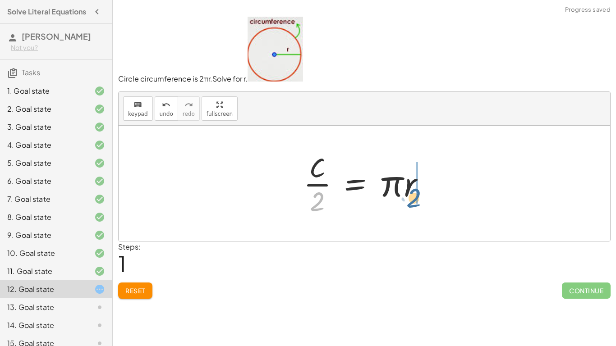
drag, startPoint x: 321, startPoint y: 200, endPoint x: 417, endPoint y: 195, distance: 96.1
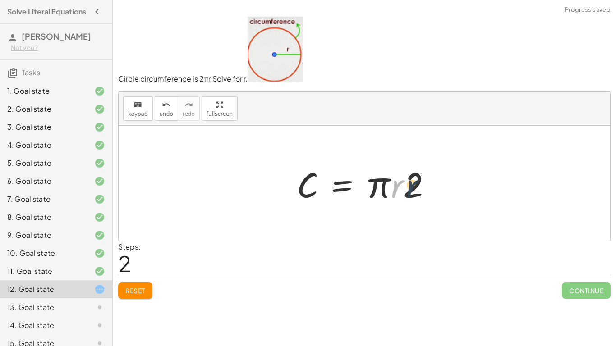
drag, startPoint x: 393, startPoint y: 191, endPoint x: 409, endPoint y: 191, distance: 16.7
click at [409, 191] on div at bounding box center [367, 183] width 151 height 46
drag, startPoint x: 416, startPoint y: 192, endPoint x: 321, endPoint y: 189, distance: 94.2
click at [321, 189] on div at bounding box center [367, 183] width 151 height 46
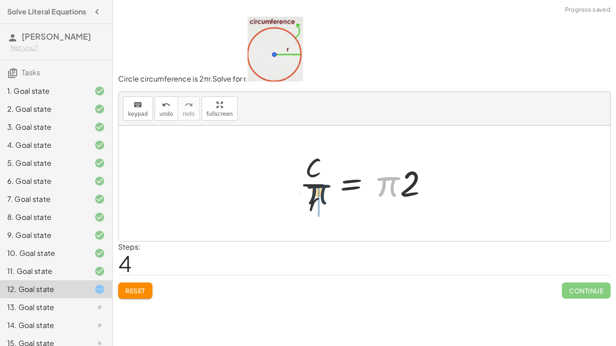
drag, startPoint x: 385, startPoint y: 187, endPoint x: 310, endPoint y: 195, distance: 75.6
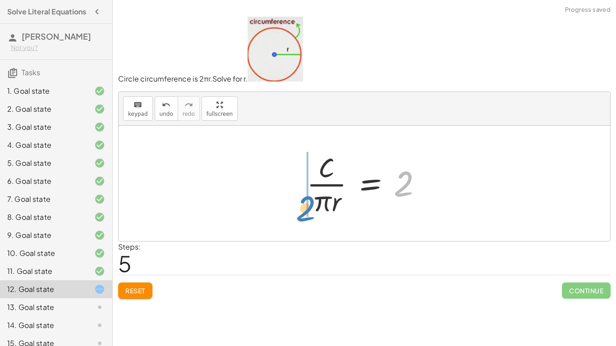
drag, startPoint x: 403, startPoint y: 183, endPoint x: 311, endPoint y: 207, distance: 95.7
click at [311, 207] on div at bounding box center [368, 183] width 132 height 69
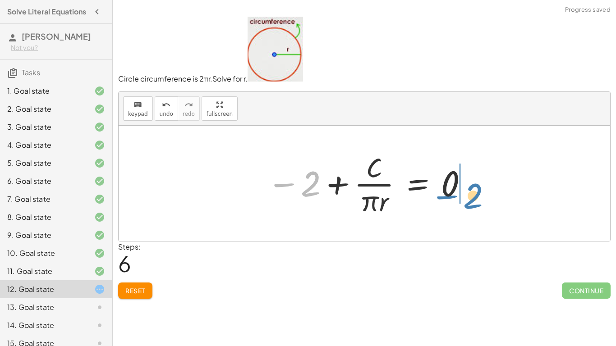
drag, startPoint x: 311, startPoint y: 184, endPoint x: 472, endPoint y: 196, distance: 161.8
click at [472, 196] on div at bounding box center [367, 183] width 211 height 69
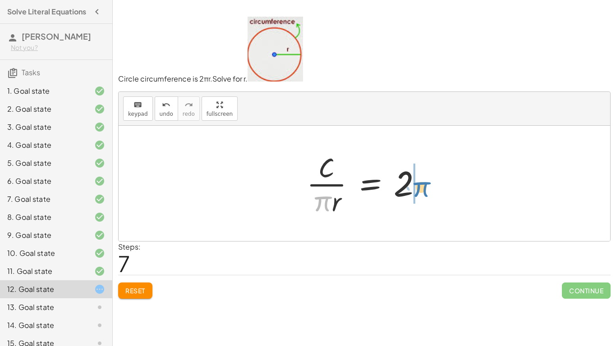
drag, startPoint x: 326, startPoint y: 201, endPoint x: 424, endPoint y: 187, distance: 99.2
click at [424, 187] on div at bounding box center [368, 183] width 132 height 69
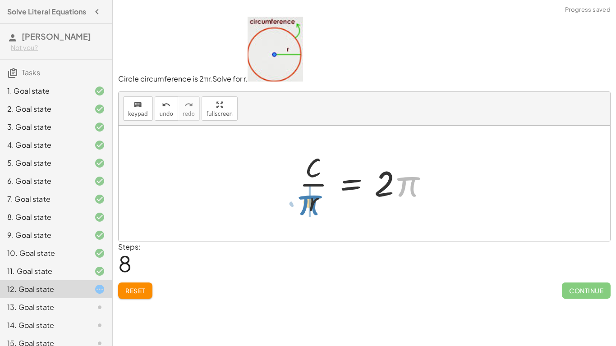
drag, startPoint x: 412, startPoint y: 189, endPoint x: 314, endPoint y: 208, distance: 100.1
click at [314, 208] on div at bounding box center [367, 183] width 145 height 69
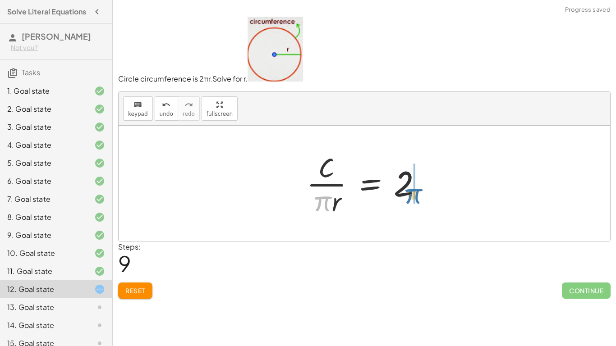
drag, startPoint x: 315, startPoint y: 204, endPoint x: 412, endPoint y: 194, distance: 96.9
click at [412, 194] on div at bounding box center [368, 183] width 132 height 69
click at [405, 187] on div at bounding box center [386, 183] width 145 height 69
drag, startPoint x: 330, startPoint y: 205, endPoint x: 418, endPoint y: 190, distance: 89.1
click at [418, 190] on div at bounding box center [386, 183] width 145 height 69
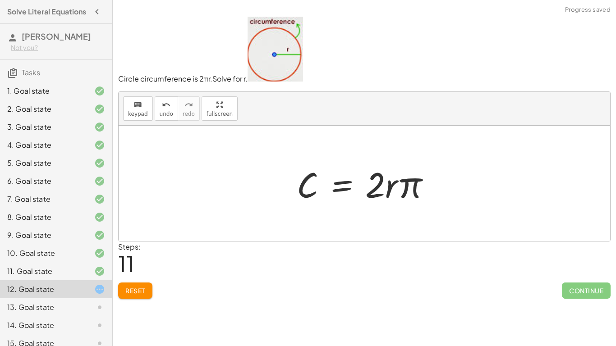
click at [145, 287] on span "Reset" at bounding box center [135, 291] width 20 height 8
click at [311, 191] on div at bounding box center [367, 183] width 151 height 46
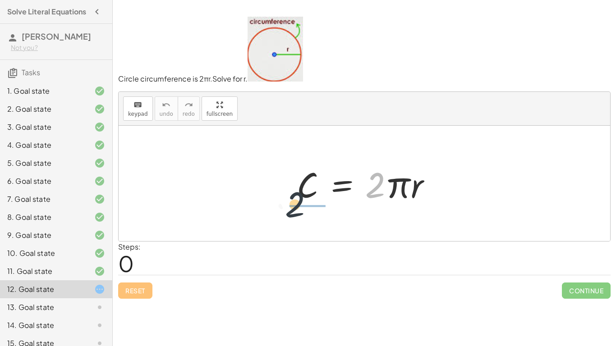
drag, startPoint x: 374, startPoint y: 191, endPoint x: 288, endPoint y: 208, distance: 88.7
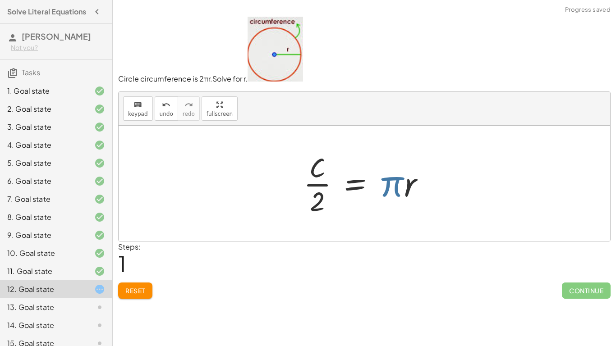
drag, startPoint x: 378, startPoint y: 183, endPoint x: 383, endPoint y: 184, distance: 5.1
click at [383, 184] on div at bounding box center [367, 183] width 137 height 69
drag, startPoint x: 383, startPoint y: 184, endPoint x: 311, endPoint y: 194, distance: 72.8
click at [311, 194] on div at bounding box center [367, 183] width 137 height 69
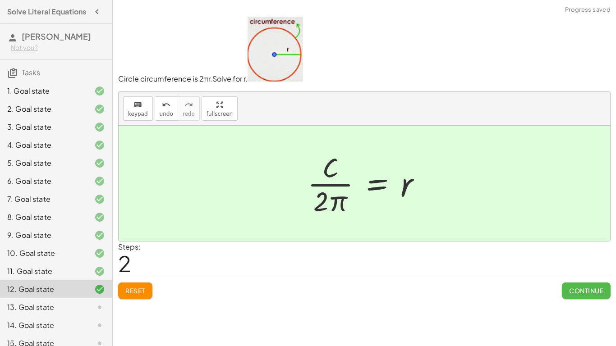
click at [597, 288] on span "Continue" at bounding box center [586, 291] width 34 height 8
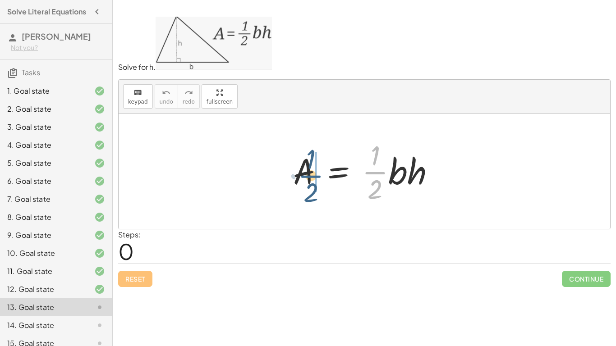
drag, startPoint x: 374, startPoint y: 170, endPoint x: 310, endPoint y: 174, distance: 64.5
click at [310, 174] on div at bounding box center [367, 171] width 158 height 69
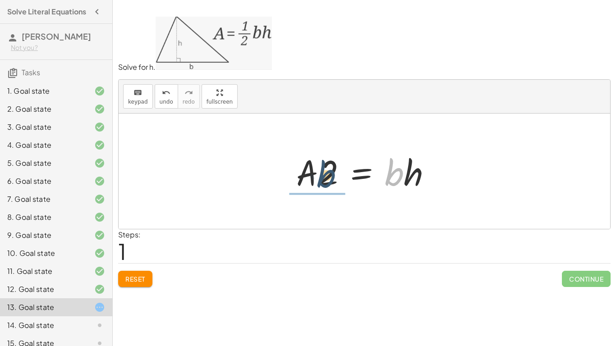
drag, startPoint x: 393, startPoint y: 180, endPoint x: 320, endPoint y: 184, distance: 72.7
click at [320, 184] on div at bounding box center [367, 171] width 151 height 46
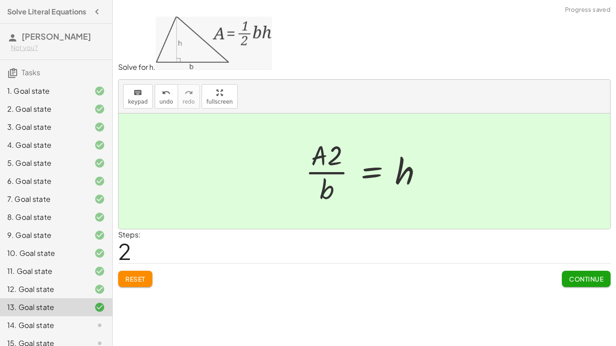
click at [600, 275] on span "Continue" at bounding box center [586, 279] width 34 height 8
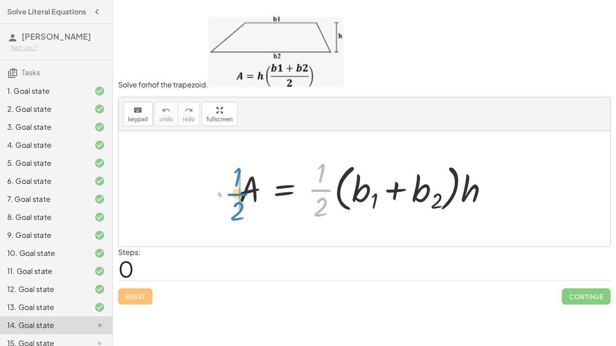
drag, startPoint x: 325, startPoint y: 185, endPoint x: 241, endPoint y: 189, distance: 83.9
click at [241, 189] on div at bounding box center [367, 188] width 266 height 69
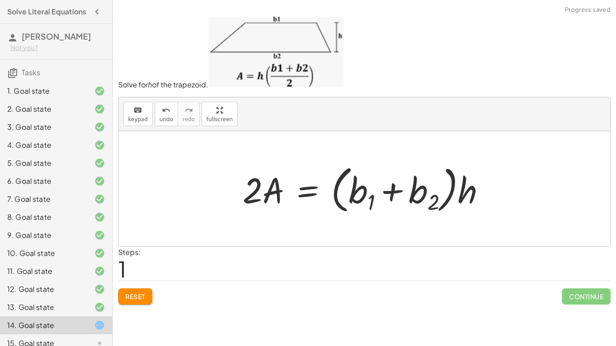
click at [253, 190] on div at bounding box center [367, 188] width 259 height 55
click at [250, 195] on div at bounding box center [367, 188] width 259 height 55
click at [143, 300] on span "Reset" at bounding box center [135, 296] width 20 height 8
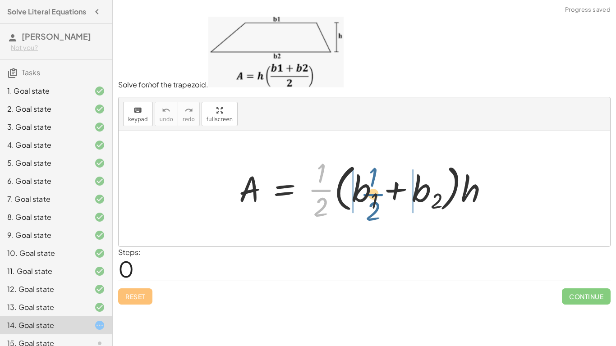
drag, startPoint x: 319, startPoint y: 197, endPoint x: 369, endPoint y: 199, distance: 50.1
click at [369, 199] on div at bounding box center [367, 188] width 266 height 69
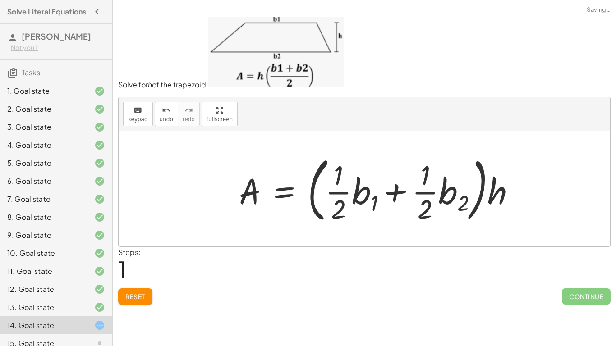
click at [362, 197] on div at bounding box center [380, 188] width 292 height 75
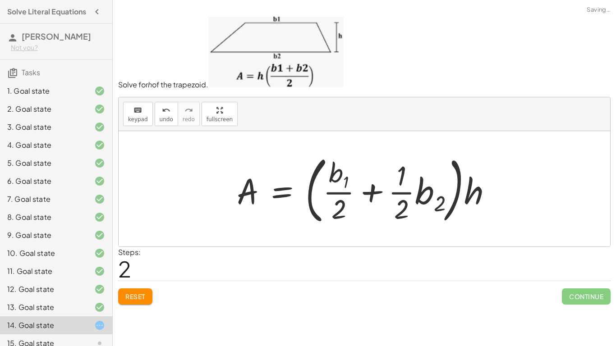
click at [400, 196] on div at bounding box center [367, 189] width 271 height 78
click at [422, 196] on div at bounding box center [367, 189] width 271 height 78
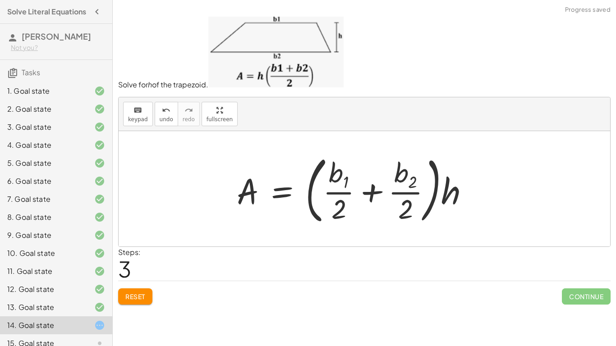
click at [410, 202] on div at bounding box center [356, 189] width 248 height 78
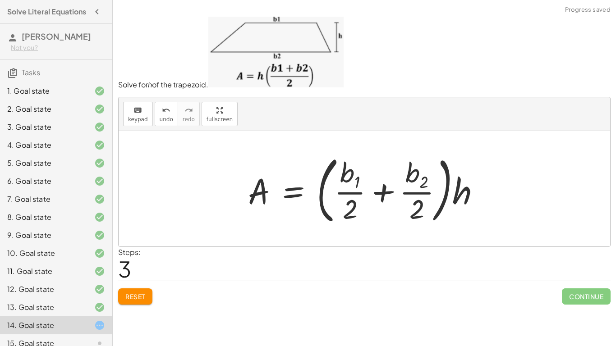
click at [412, 196] on div at bounding box center [367, 189] width 248 height 78
drag, startPoint x: 463, startPoint y: 196, endPoint x: 384, endPoint y: 192, distance: 79.0
click at [384, 192] on div at bounding box center [367, 189] width 248 height 78
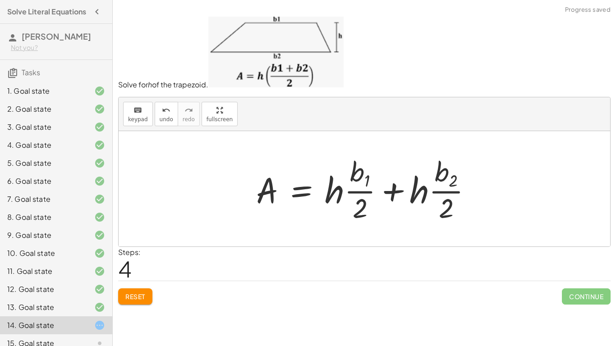
click at [367, 193] on div at bounding box center [367, 189] width 232 height 73
drag, startPoint x: 337, startPoint y: 192, endPoint x: 342, endPoint y: 192, distance: 5.0
click at [342, 192] on div at bounding box center [367, 189] width 232 height 73
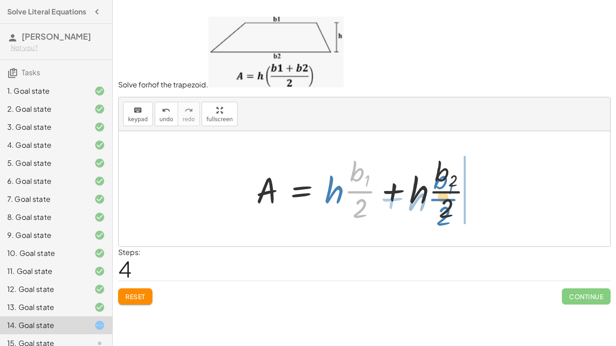
drag, startPoint x: 353, startPoint y: 186, endPoint x: 436, endPoint y: 193, distance: 83.7
click at [436, 193] on div at bounding box center [367, 189] width 232 height 73
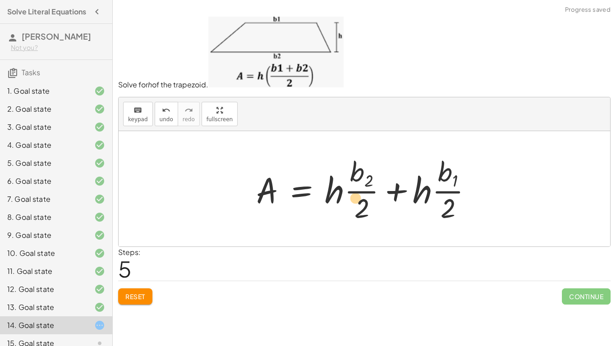
drag, startPoint x: 436, startPoint y: 193, endPoint x: 346, endPoint y: 201, distance: 90.5
click at [346, 201] on div at bounding box center [367, 189] width 232 height 73
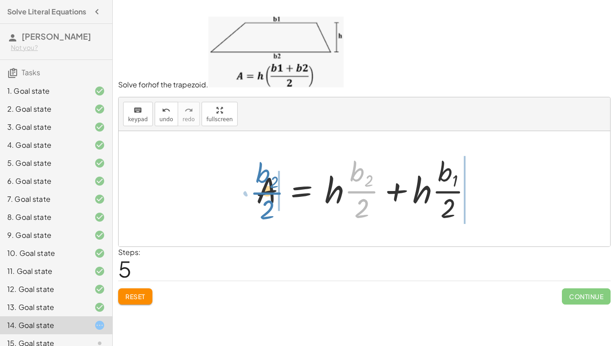
drag, startPoint x: 357, startPoint y: 193, endPoint x: 263, endPoint y: 192, distance: 93.8
click at [263, 192] on div at bounding box center [367, 189] width 232 height 73
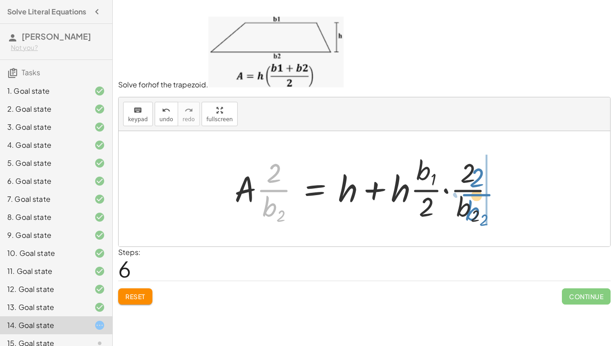
drag, startPoint x: 263, startPoint y: 192, endPoint x: 466, endPoint y: 196, distance: 203.3
click at [466, 196] on div at bounding box center [367, 188] width 275 height 75
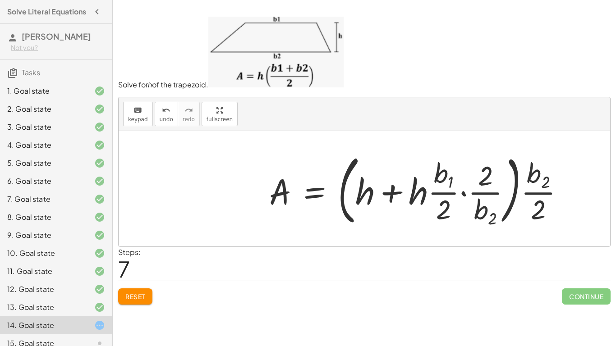
click at [132, 297] on span "Reset" at bounding box center [135, 296] width 20 height 8
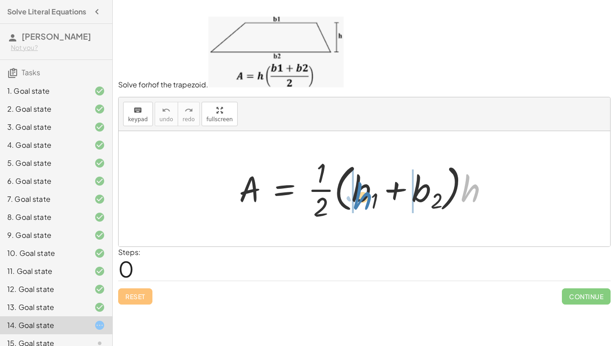
drag, startPoint x: 469, startPoint y: 191, endPoint x: 362, endPoint y: 199, distance: 107.1
click at [362, 199] on div at bounding box center [367, 188] width 266 height 69
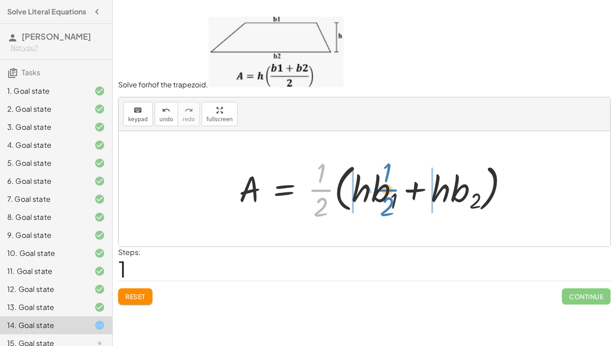
drag, startPoint x: 324, startPoint y: 187, endPoint x: 394, endPoint y: 186, distance: 70.8
click at [394, 186] on div at bounding box center [376, 188] width 285 height 69
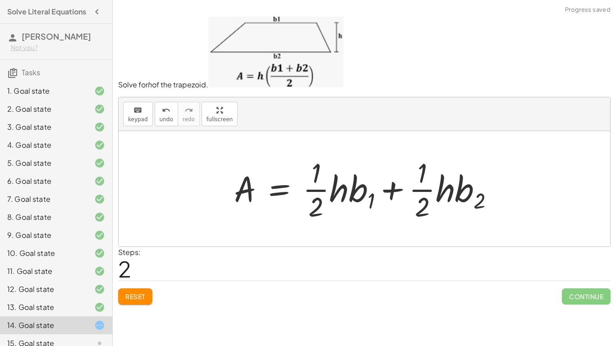
click at [322, 191] on div at bounding box center [367, 188] width 276 height 69
click at [341, 193] on div at bounding box center [367, 188] width 276 height 69
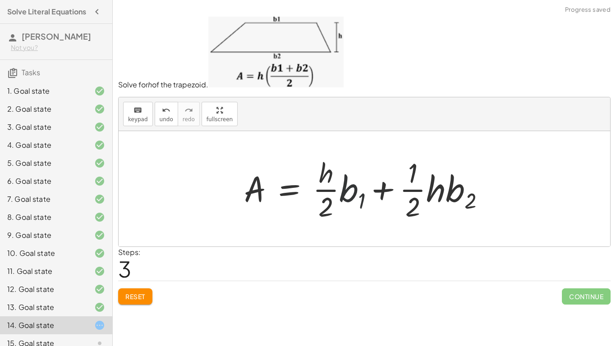
click at [340, 197] on div at bounding box center [367, 188] width 257 height 69
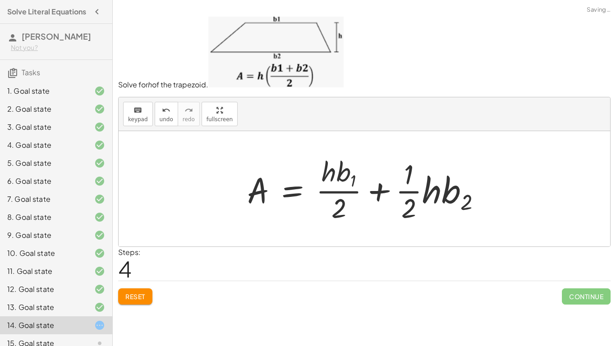
click at [343, 199] on div at bounding box center [367, 189] width 250 height 73
click at [432, 185] on div at bounding box center [367, 189] width 250 height 73
click at [431, 185] on div at bounding box center [357, 189] width 231 height 73
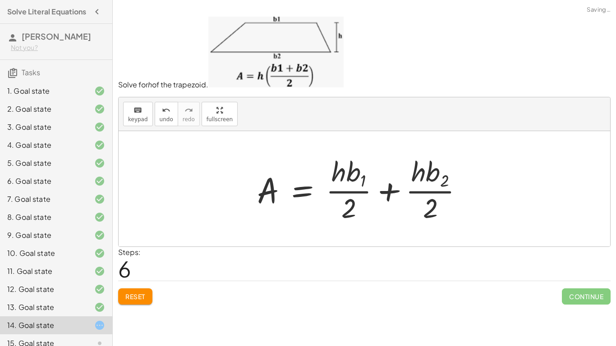
click at [434, 178] on div at bounding box center [363, 189] width 223 height 73
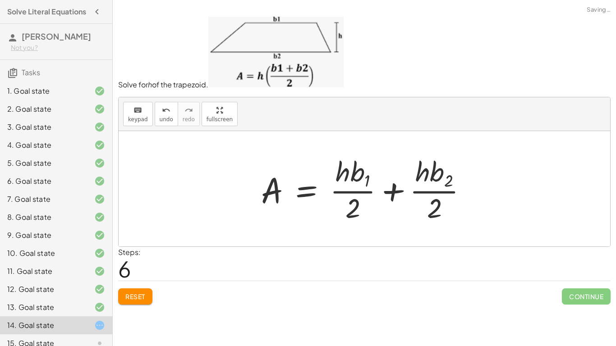
click at [449, 180] on div at bounding box center [367, 189] width 223 height 73
click at [435, 176] on div at bounding box center [367, 189] width 223 height 73
click at [368, 183] on div at bounding box center [367, 189] width 223 height 73
drag, startPoint x: 354, startPoint y: 206, endPoint x: 352, endPoint y: 174, distance: 32.5
click at [352, 174] on div at bounding box center [367, 189] width 223 height 73
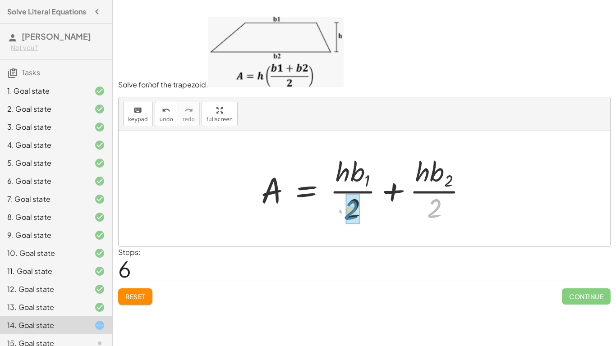
drag, startPoint x: 434, startPoint y: 207, endPoint x: 349, endPoint y: 209, distance: 85.2
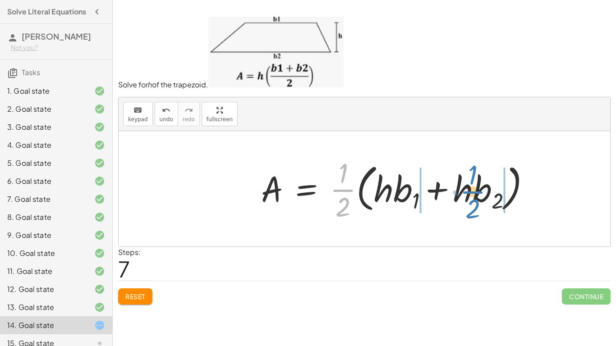
drag, startPoint x: 340, startPoint y: 186, endPoint x: 473, endPoint y: 187, distance: 132.5
click at [473, 187] on div at bounding box center [398, 188] width 285 height 69
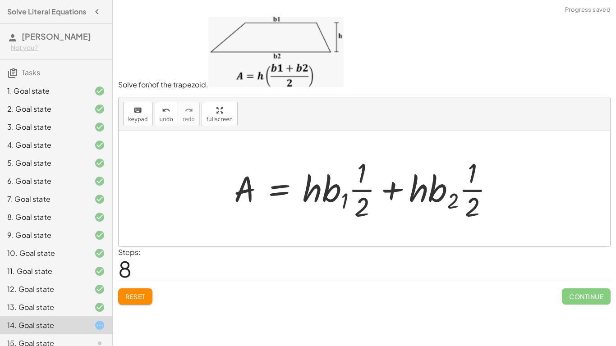
click at [327, 190] on div at bounding box center [367, 188] width 276 height 69
click at [361, 197] on div at bounding box center [367, 188] width 276 height 69
click at [358, 182] on div at bounding box center [367, 188] width 276 height 69
drag, startPoint x: 320, startPoint y: 193, endPoint x: 366, endPoint y: 187, distance: 46.5
click at [366, 187] on div at bounding box center [367, 188] width 276 height 69
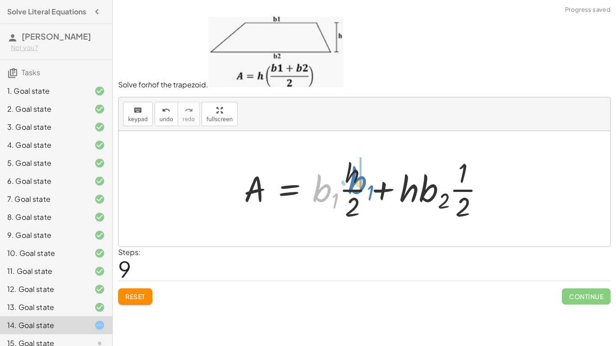
drag, startPoint x: 314, startPoint y: 193, endPoint x: 348, endPoint y: 183, distance: 36.0
click at [348, 183] on div at bounding box center [367, 188] width 257 height 69
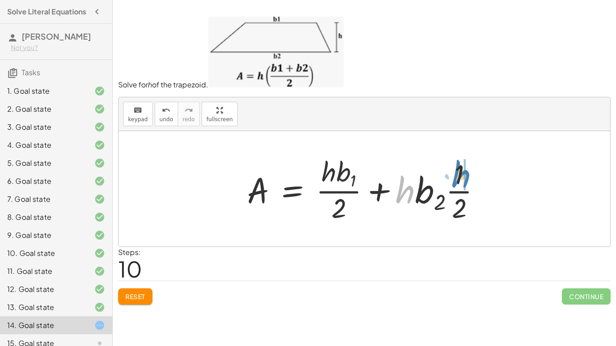
drag, startPoint x: 398, startPoint y: 194, endPoint x: 453, endPoint y: 178, distance: 57.2
click at [453, 178] on div at bounding box center [367, 189] width 250 height 73
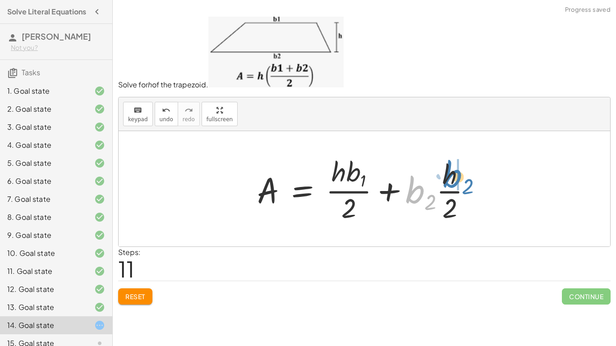
drag, startPoint x: 407, startPoint y: 196, endPoint x: 444, endPoint y: 178, distance: 41.1
click at [444, 178] on div at bounding box center [367, 189] width 231 height 73
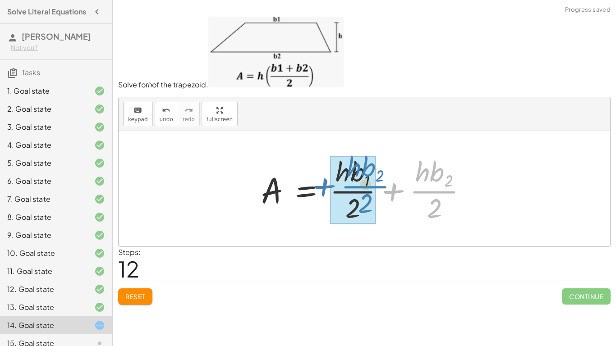
drag, startPoint x: 435, startPoint y: 191, endPoint x: 368, endPoint y: 186, distance: 67.8
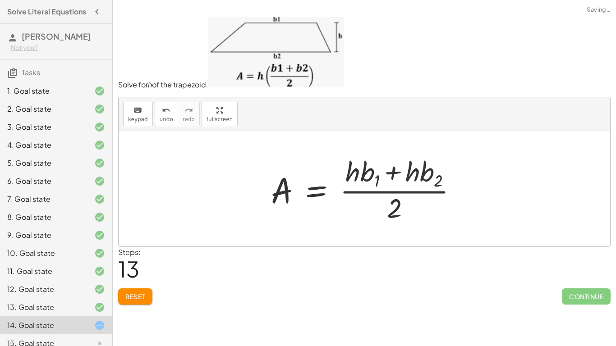
click at [394, 207] on div at bounding box center [367, 189] width 202 height 73
drag, startPoint x: 393, startPoint y: 213, endPoint x: 389, endPoint y: 189, distance: 24.7
click at [389, 189] on div at bounding box center [367, 189] width 202 height 73
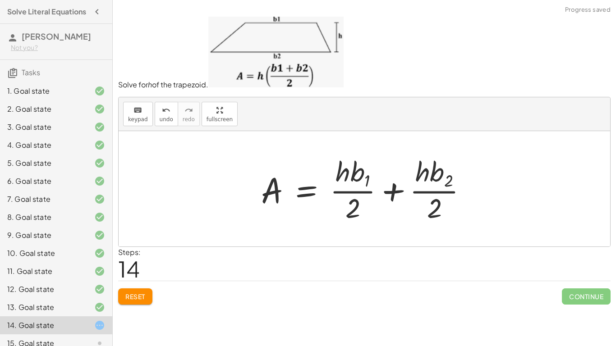
click at [370, 186] on div at bounding box center [367, 189] width 223 height 73
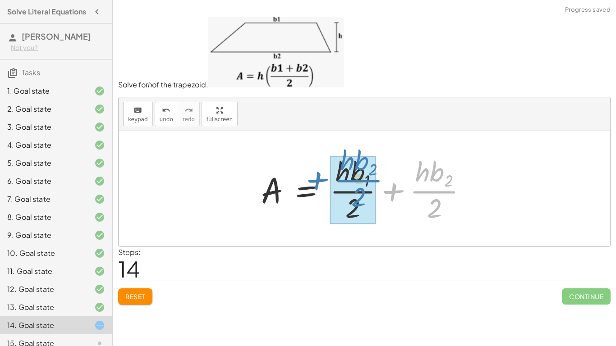
drag, startPoint x: 441, startPoint y: 198, endPoint x: 368, endPoint y: 188, distance: 73.7
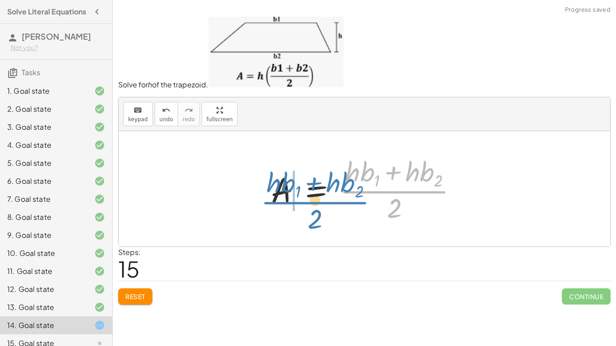
drag, startPoint x: 369, startPoint y: 188, endPoint x: 288, endPoint y: 199, distance: 81.4
click at [288, 199] on div at bounding box center [367, 189] width 202 height 73
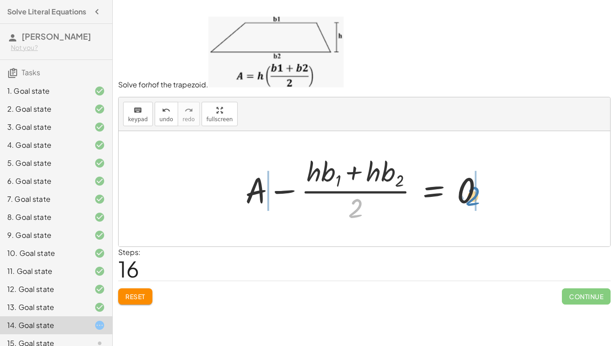
drag, startPoint x: 359, startPoint y: 209, endPoint x: 476, endPoint y: 196, distance: 118.3
click at [476, 196] on div at bounding box center [368, 189] width 254 height 73
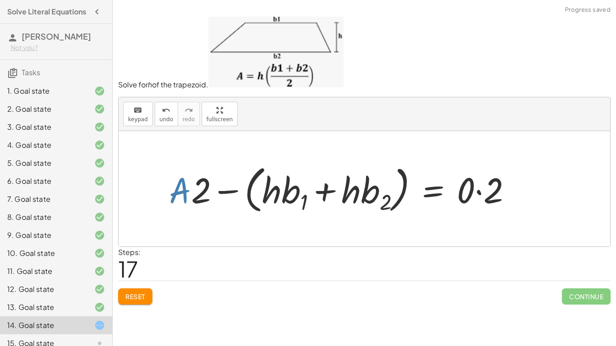
click at [184, 195] on div at bounding box center [343, 188] width 358 height 55
drag, startPoint x: 199, startPoint y: 197, endPoint x: 305, endPoint y: 197, distance: 105.9
click at [305, 197] on div at bounding box center [343, 188] width 358 height 55
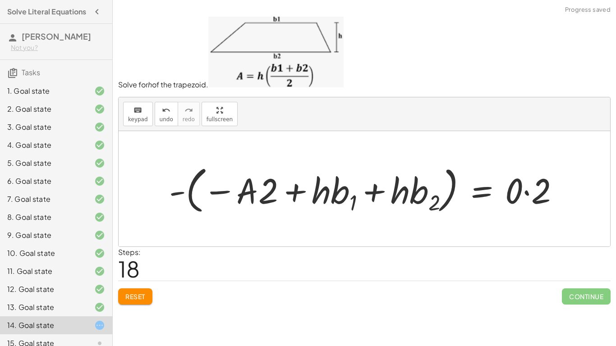
click at [517, 191] on div at bounding box center [367, 188] width 406 height 55
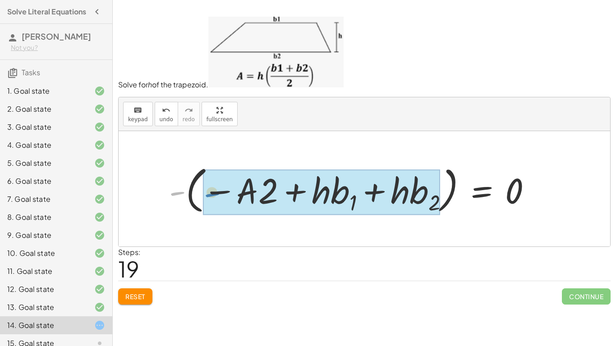
drag, startPoint x: 174, startPoint y: 191, endPoint x: 211, endPoint y: 192, distance: 37.4
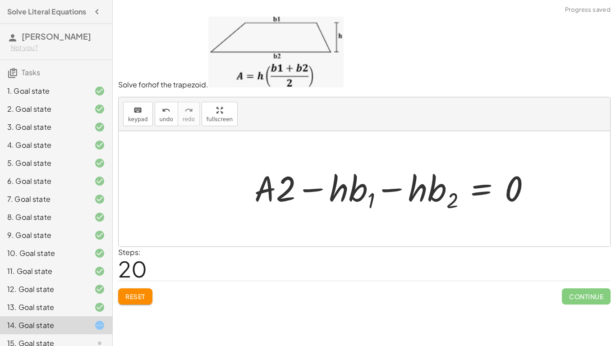
click at [396, 192] on div at bounding box center [396, 189] width 293 height 50
drag, startPoint x: 278, startPoint y: 189, endPoint x: 267, endPoint y: 187, distance: 11.3
click at [267, 187] on div at bounding box center [396, 189] width 293 height 50
drag, startPoint x: 265, startPoint y: 191, endPoint x: 514, endPoint y: 195, distance: 248.8
click at [514, 195] on div at bounding box center [396, 189] width 293 height 50
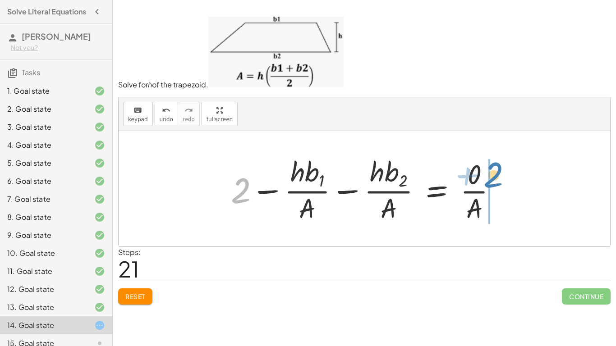
drag, startPoint x: 239, startPoint y: 191, endPoint x: 491, endPoint y: 175, distance: 252.9
click at [491, 175] on div at bounding box center [367, 189] width 282 height 73
click at [496, 196] on div at bounding box center [401, 189] width 310 height 73
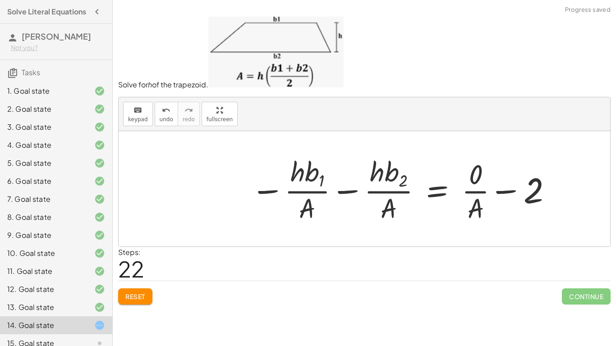
click at [503, 188] on div at bounding box center [401, 189] width 310 height 73
drag, startPoint x: 478, startPoint y: 207, endPoint x: 233, endPoint y: 191, distance: 244.8
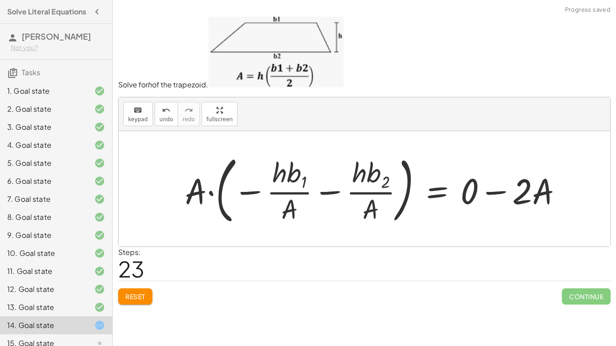
click at [524, 194] on div at bounding box center [377, 189] width 394 height 78
drag, startPoint x: 524, startPoint y: 195, endPoint x: 467, endPoint y: 197, distance: 57.3
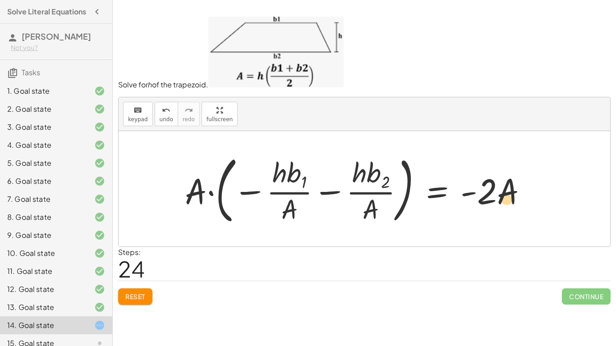
drag, startPoint x: 503, startPoint y: 195, endPoint x: 501, endPoint y: 203, distance: 8.0
click at [501, 203] on div at bounding box center [359, 189] width 359 height 78
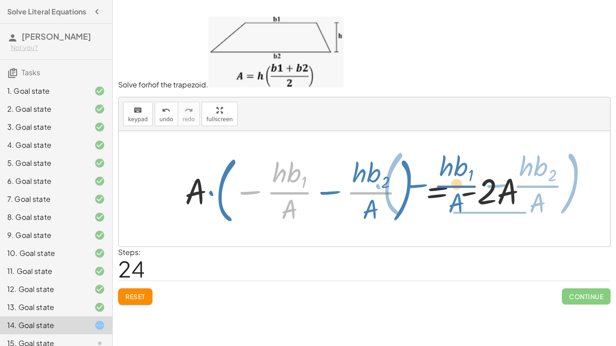
drag, startPoint x: 291, startPoint y: 197, endPoint x: 458, endPoint y: 191, distance: 166.9
click at [458, 191] on div at bounding box center [359, 189] width 359 height 78
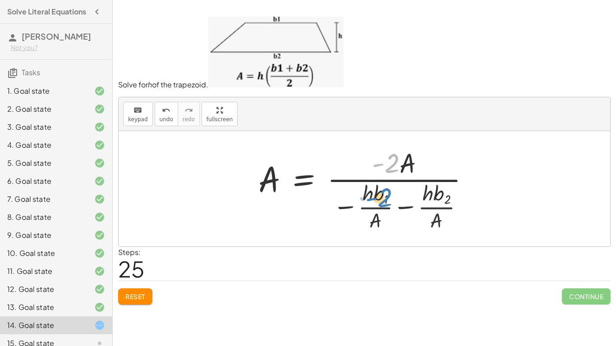
drag, startPoint x: 391, startPoint y: 165, endPoint x: 384, endPoint y: 200, distance: 35.3
click at [384, 200] on div at bounding box center [367, 188] width 227 height 89
click at [133, 300] on button "Reset" at bounding box center [135, 296] width 34 height 16
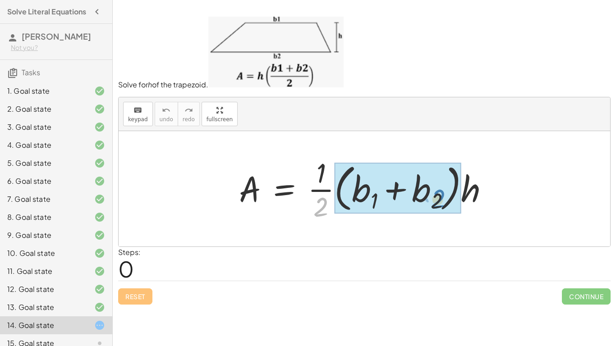
drag, startPoint x: 318, startPoint y: 205, endPoint x: 434, endPoint y: 197, distance: 116.5
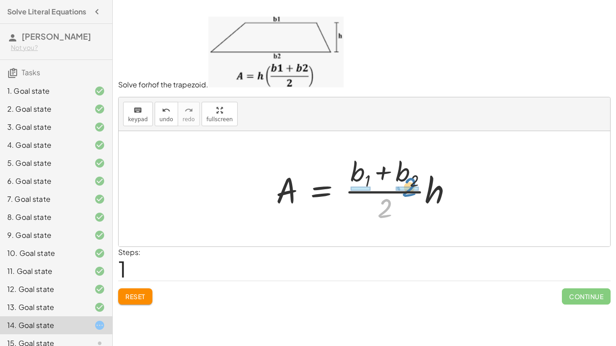
drag, startPoint x: 382, startPoint y: 209, endPoint x: 405, endPoint y: 188, distance: 31.6
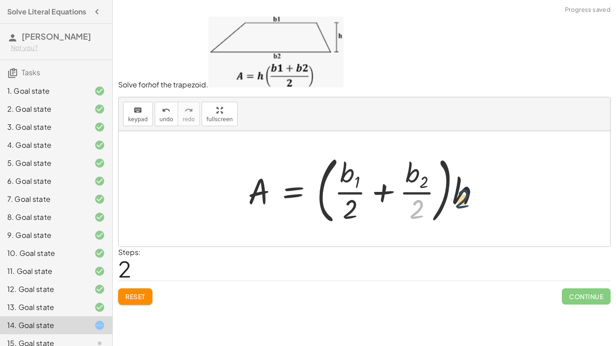
drag, startPoint x: 418, startPoint y: 208, endPoint x: 470, endPoint y: 196, distance: 54.1
click at [470, 196] on div at bounding box center [367, 189] width 248 height 78
drag, startPoint x: 466, startPoint y: 196, endPoint x: 424, endPoint y: 196, distance: 41.9
click at [424, 196] on div at bounding box center [367, 189] width 248 height 78
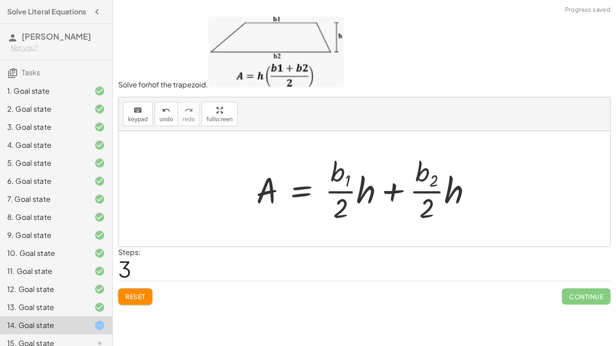
click at [365, 193] on div at bounding box center [367, 189] width 232 height 73
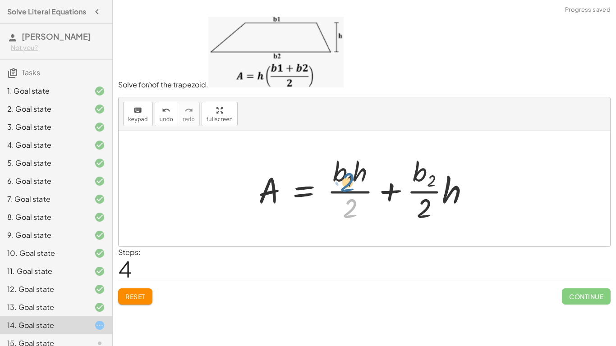
drag, startPoint x: 350, startPoint y: 202, endPoint x: 347, endPoint y: 176, distance: 26.8
click at [347, 176] on div at bounding box center [367, 189] width 227 height 73
click at [139, 292] on span "Reset" at bounding box center [135, 296] width 20 height 8
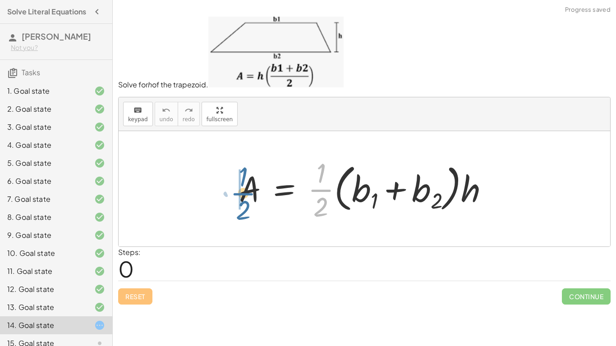
drag, startPoint x: 324, startPoint y: 198, endPoint x: 243, endPoint y: 202, distance: 80.7
click at [243, 202] on div at bounding box center [367, 188] width 266 height 69
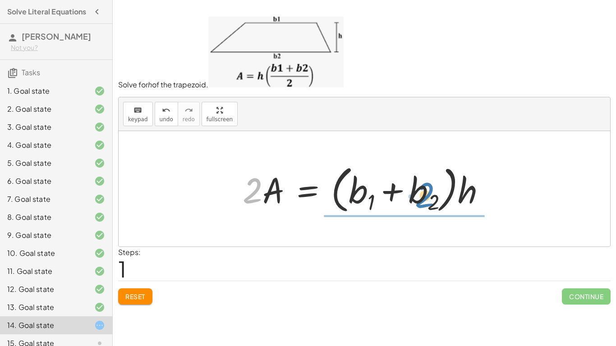
drag, startPoint x: 253, startPoint y: 196, endPoint x: 425, endPoint y: 201, distance: 172.2
click at [425, 201] on div at bounding box center [367, 188] width 259 height 55
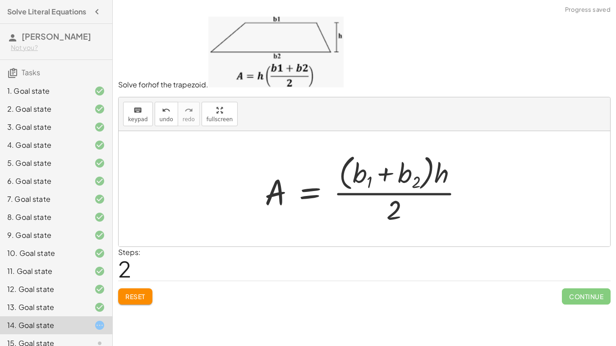
click at [405, 178] on div at bounding box center [367, 189] width 215 height 77
click at [410, 197] on div at bounding box center [367, 189] width 215 height 77
click at [139, 291] on button "Reset" at bounding box center [135, 296] width 34 height 16
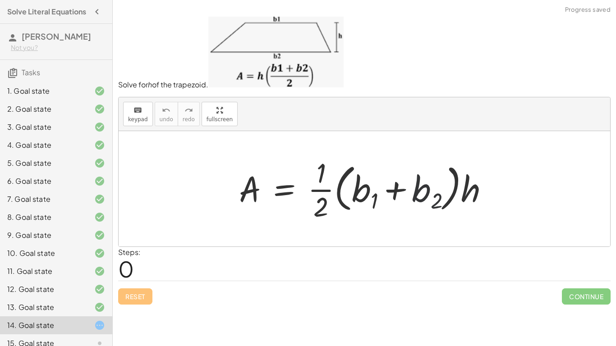
click at [437, 202] on div at bounding box center [367, 188] width 266 height 69
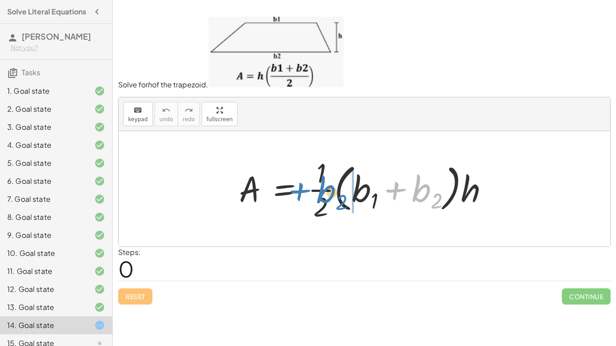
drag, startPoint x: 437, startPoint y: 202, endPoint x: 341, endPoint y: 204, distance: 96.0
click at [341, 204] on div at bounding box center [367, 188] width 266 height 69
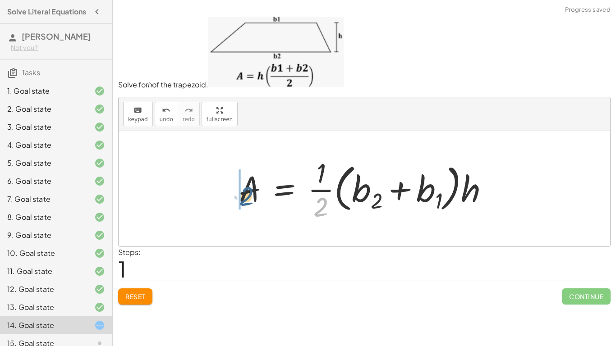
drag, startPoint x: 320, startPoint y: 208, endPoint x: 244, endPoint y: 197, distance: 77.4
click at [244, 197] on div at bounding box center [367, 188] width 266 height 69
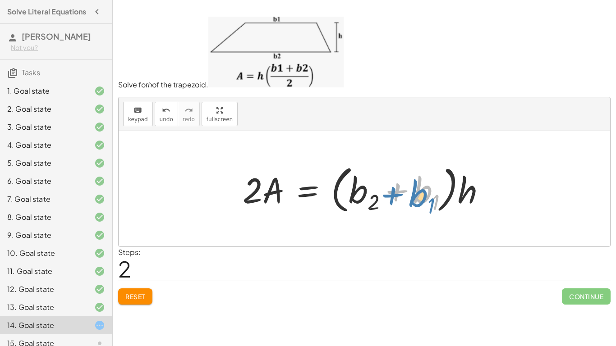
drag, startPoint x: 429, startPoint y: 187, endPoint x: 424, endPoint y: 191, distance: 5.8
click at [424, 191] on div at bounding box center [367, 188] width 259 height 55
click at [137, 297] on span "Reset" at bounding box center [135, 296] width 20 height 8
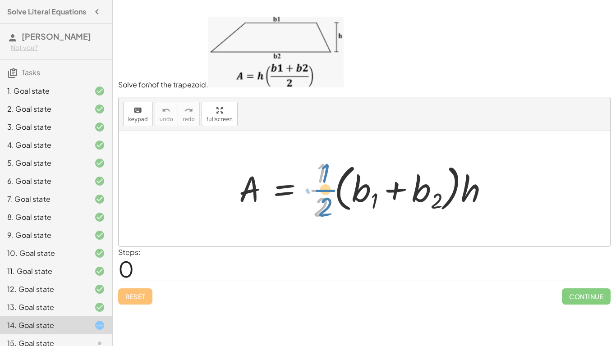
click at [325, 197] on div at bounding box center [367, 188] width 266 height 69
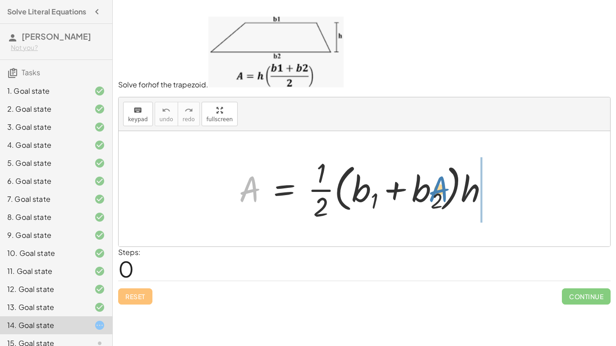
drag, startPoint x: 250, startPoint y: 194, endPoint x: 442, endPoint y: 195, distance: 192.0
click at [442, 195] on div at bounding box center [367, 188] width 266 height 69
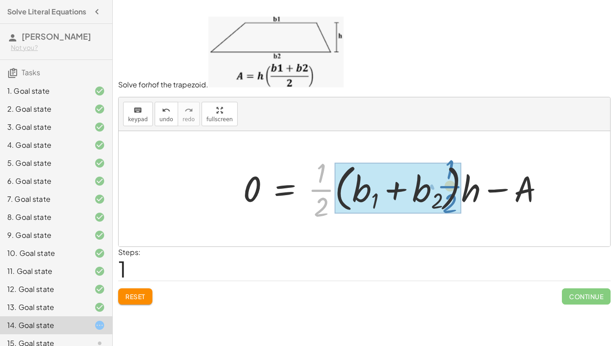
drag, startPoint x: 319, startPoint y: 198, endPoint x: 447, endPoint y: 195, distance: 128.5
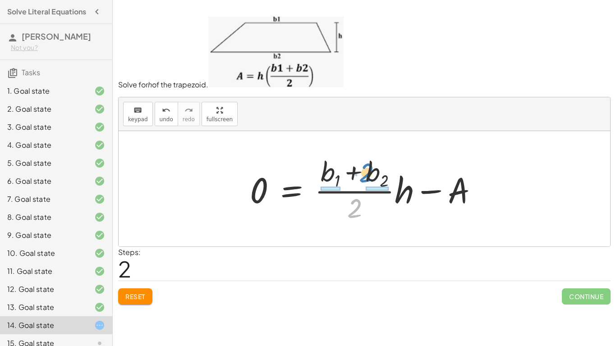
drag, startPoint x: 351, startPoint y: 206, endPoint x: 369, endPoint y: 172, distance: 38.1
click at [369, 172] on div at bounding box center [367, 189] width 244 height 73
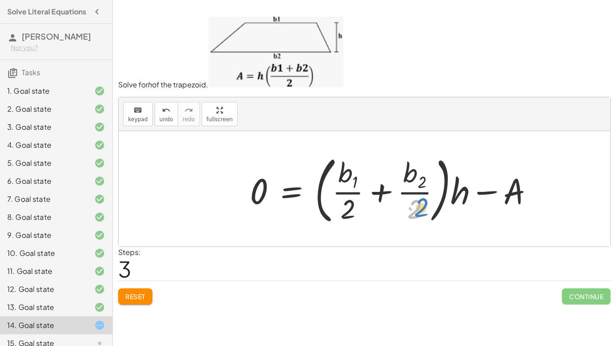
drag, startPoint x: 415, startPoint y: 204, endPoint x: 421, endPoint y: 202, distance: 7.0
click at [421, 202] on div at bounding box center [395, 189] width 300 height 78
drag, startPoint x: 347, startPoint y: 208, endPoint x: 515, endPoint y: 192, distance: 167.9
click at [515, 192] on div at bounding box center [395, 189] width 300 height 78
click at [346, 210] on div at bounding box center [395, 189] width 300 height 78
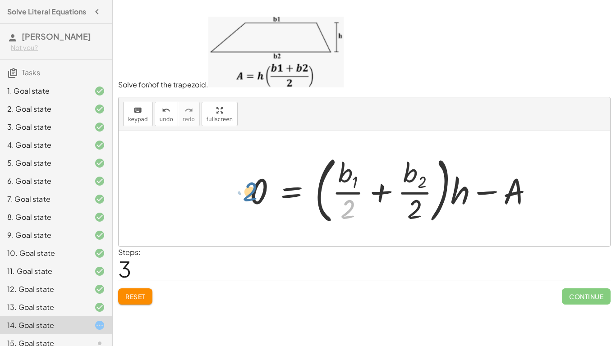
drag, startPoint x: 347, startPoint y: 210, endPoint x: 247, endPoint y: 192, distance: 101.3
click at [247, 192] on div at bounding box center [395, 189] width 300 height 78
drag, startPoint x: 343, startPoint y: 188, endPoint x: 516, endPoint y: 192, distance: 173.6
click at [516, 192] on div at bounding box center [395, 189] width 300 height 78
drag, startPoint x: 525, startPoint y: 195, endPoint x: 357, endPoint y: 196, distance: 167.7
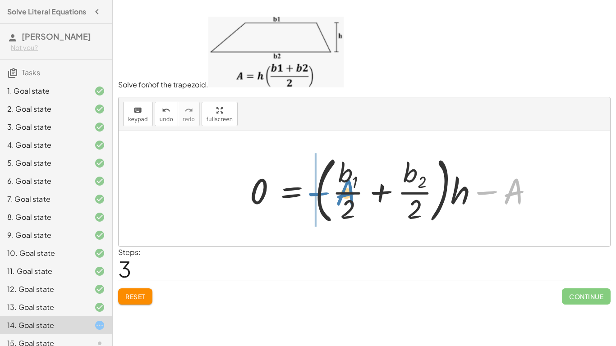
click at [357, 196] on div at bounding box center [395, 189] width 300 height 78
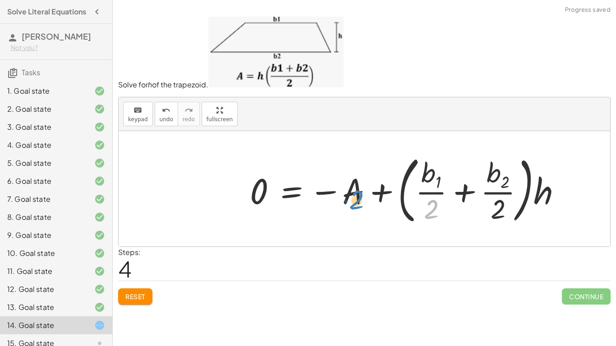
drag, startPoint x: 427, startPoint y: 206, endPoint x: 352, endPoint y: 196, distance: 75.9
click at [352, 196] on div at bounding box center [409, 189] width 328 height 78
click at [132, 291] on button "Reset" at bounding box center [135, 296] width 34 height 16
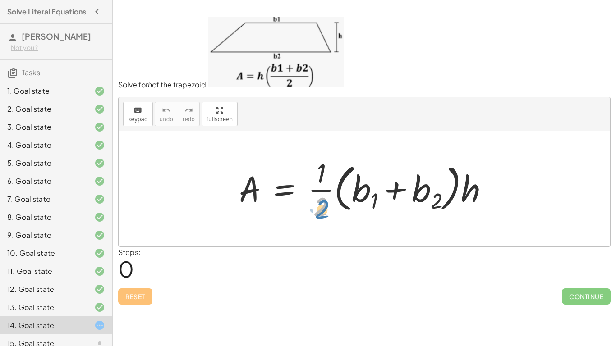
click at [320, 210] on div at bounding box center [367, 188] width 266 height 69
drag, startPoint x: 321, startPoint y: 178, endPoint x: 248, endPoint y: 198, distance: 75.8
click at [248, 198] on div at bounding box center [367, 188] width 266 height 69
drag, startPoint x: 321, startPoint y: 206, endPoint x: 238, endPoint y: 206, distance: 82.5
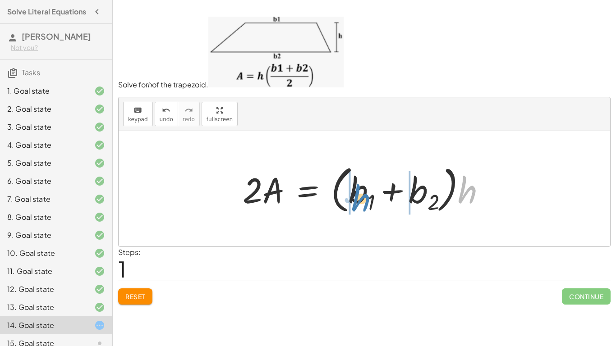
drag, startPoint x: 467, startPoint y: 192, endPoint x: 361, endPoint y: 196, distance: 106.5
click at [361, 196] on div at bounding box center [367, 188] width 259 height 55
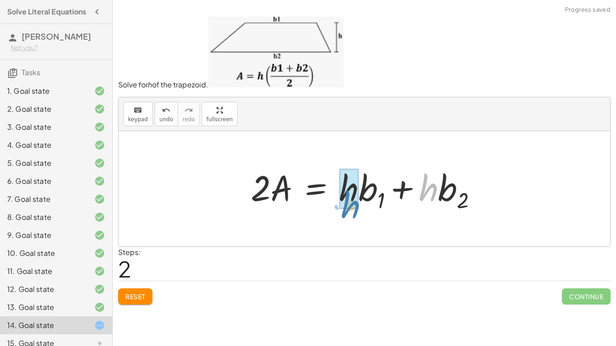
drag, startPoint x: 424, startPoint y: 188, endPoint x: 347, endPoint y: 200, distance: 77.1
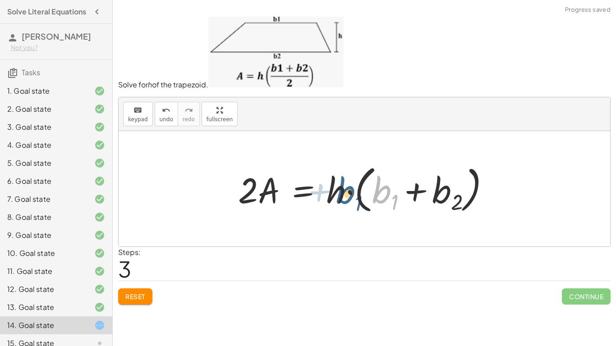
drag, startPoint x: 377, startPoint y: 191, endPoint x: 335, endPoint y: 190, distance: 42.4
click at [335, 190] on div at bounding box center [367, 188] width 268 height 55
click at [346, 192] on div at bounding box center [367, 188] width 268 height 55
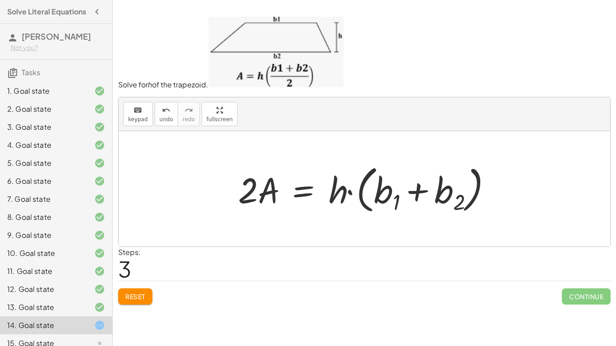
click at [350, 191] on div at bounding box center [367, 188] width 268 height 55
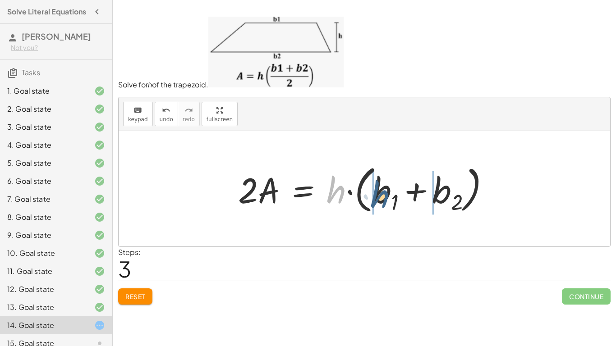
drag, startPoint x: 337, startPoint y: 192, endPoint x: 383, endPoint y: 197, distance: 46.3
click at [383, 197] on div at bounding box center [367, 188] width 268 height 55
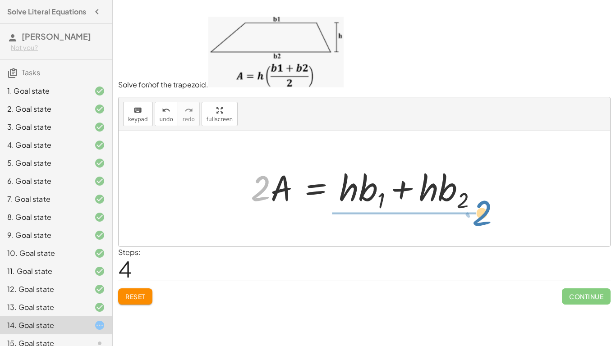
drag, startPoint x: 262, startPoint y: 190, endPoint x: 474, endPoint y: 214, distance: 213.6
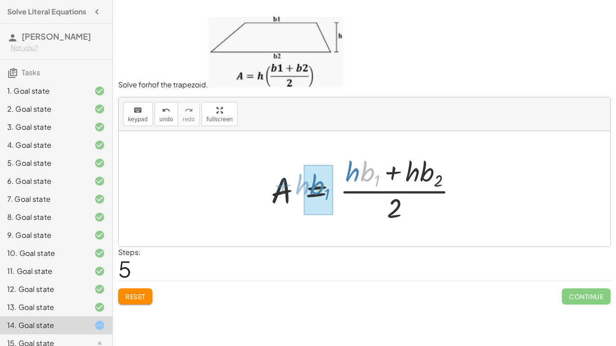
drag, startPoint x: 370, startPoint y: 170, endPoint x: 320, endPoint y: 184, distance: 52.3
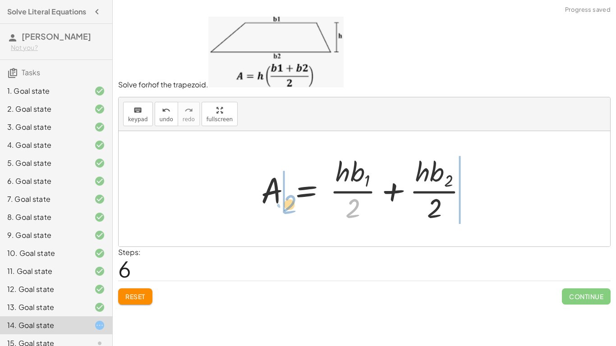
drag, startPoint x: 351, startPoint y: 206, endPoint x: 282, endPoint y: 198, distance: 69.8
click at [282, 198] on div at bounding box center [367, 189] width 223 height 73
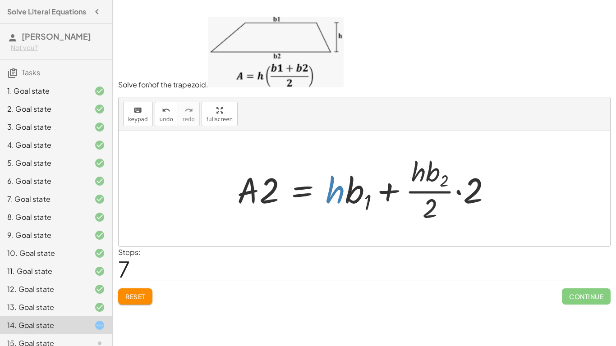
click at [336, 204] on div at bounding box center [368, 189] width 270 height 73
drag, startPoint x: 471, startPoint y: 192, endPoint x: 475, endPoint y: 197, distance: 6.7
click at [475, 197] on div at bounding box center [368, 189] width 270 height 73
click at [457, 188] on div at bounding box center [368, 189] width 270 height 73
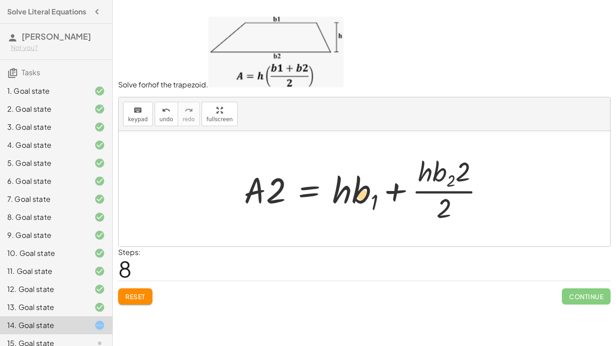
drag, startPoint x: 364, startPoint y: 187, endPoint x: 359, endPoint y: 189, distance: 5.0
click at [359, 189] on div at bounding box center [367, 189] width 257 height 73
drag, startPoint x: 345, startPoint y: 195, endPoint x: 237, endPoint y: 201, distance: 108.4
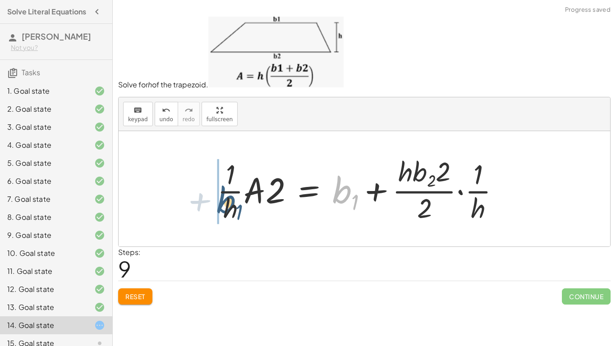
drag, startPoint x: 347, startPoint y: 198, endPoint x: 232, endPoint y: 207, distance: 116.2
click at [232, 207] on div at bounding box center [362, 189] width 298 height 73
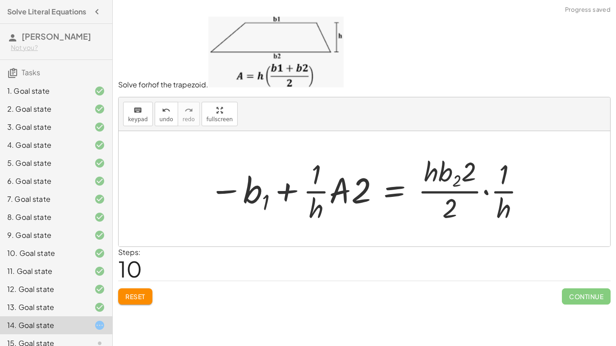
click at [285, 192] on div at bounding box center [368, 189] width 326 height 73
click at [142, 294] on span "Reset" at bounding box center [135, 296] width 20 height 8
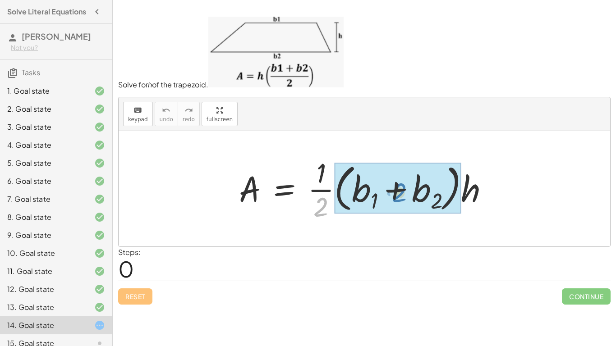
drag, startPoint x: 316, startPoint y: 202, endPoint x: 395, endPoint y: 188, distance: 79.7
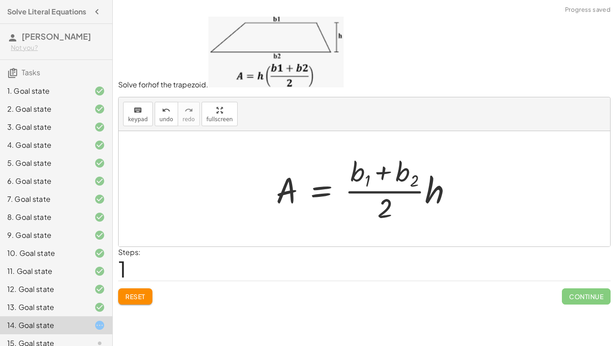
click at [389, 187] on div at bounding box center [367, 189] width 193 height 73
drag, startPoint x: 361, startPoint y: 168, endPoint x: 337, endPoint y: 183, distance: 28.8
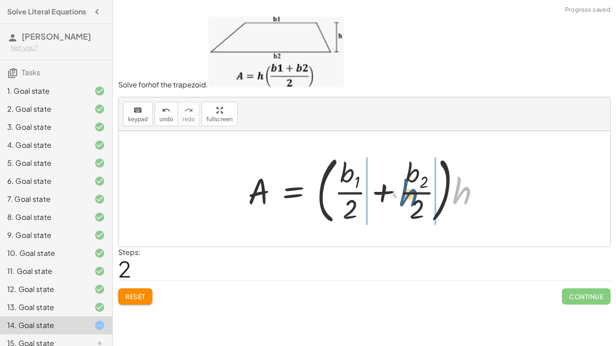
drag, startPoint x: 457, startPoint y: 193, endPoint x: 403, endPoint y: 197, distance: 53.8
click at [403, 197] on div at bounding box center [367, 189] width 248 height 78
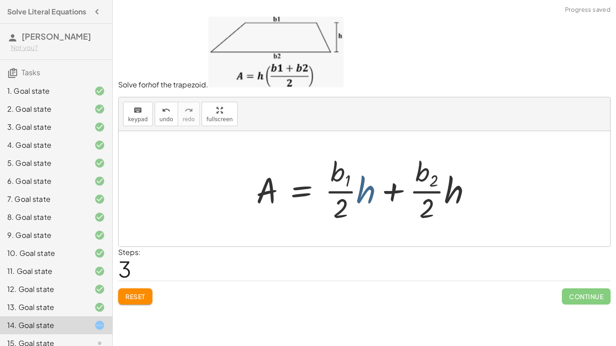
click at [364, 197] on div at bounding box center [367, 189] width 232 height 73
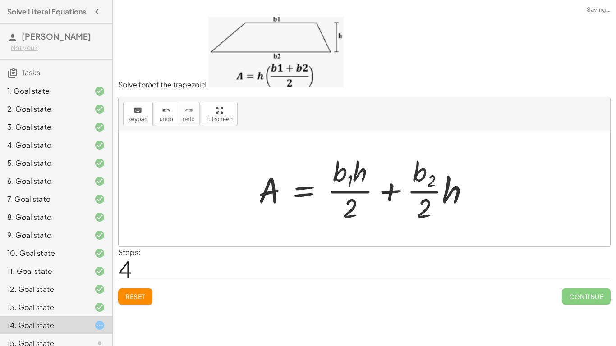
click at [452, 195] on div at bounding box center [367, 189] width 227 height 73
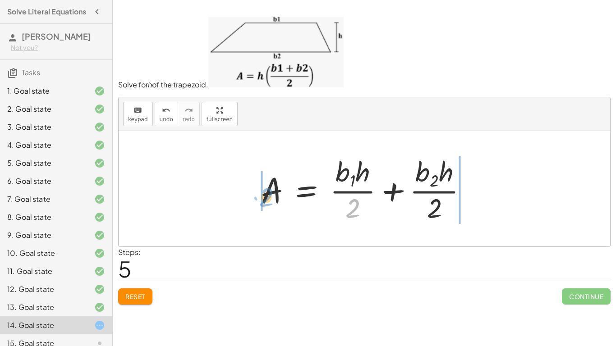
drag, startPoint x: 352, startPoint y: 202, endPoint x: 268, endPoint y: 191, distance: 85.5
click at [268, 191] on div at bounding box center [367, 189] width 223 height 73
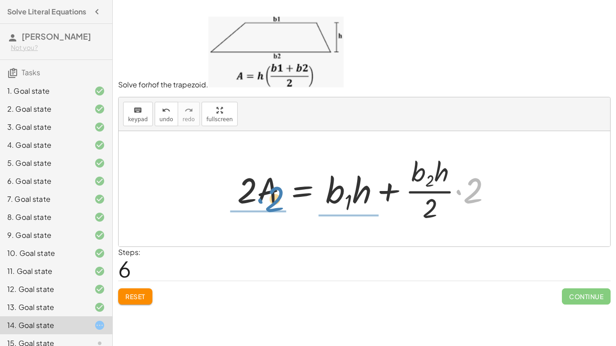
drag, startPoint x: 475, startPoint y: 193, endPoint x: 275, endPoint y: 202, distance: 200.3
click at [275, 202] on div at bounding box center [368, 189] width 270 height 73
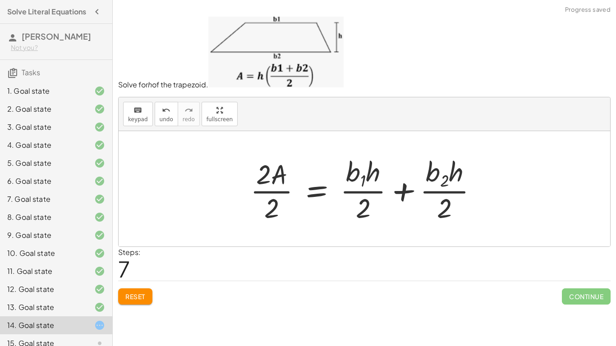
click at [276, 190] on div at bounding box center [367, 189] width 243 height 73
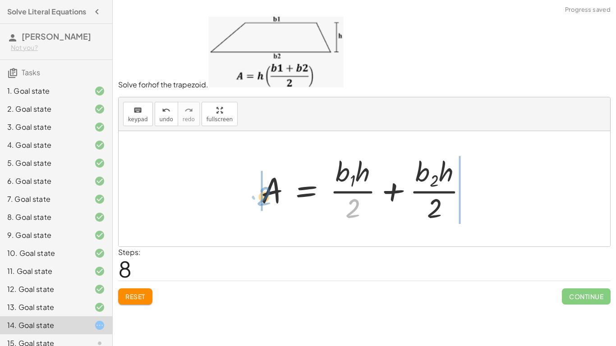
drag, startPoint x: 356, startPoint y: 207, endPoint x: 267, endPoint y: 195, distance: 89.6
click at [267, 195] on div at bounding box center [367, 189] width 223 height 73
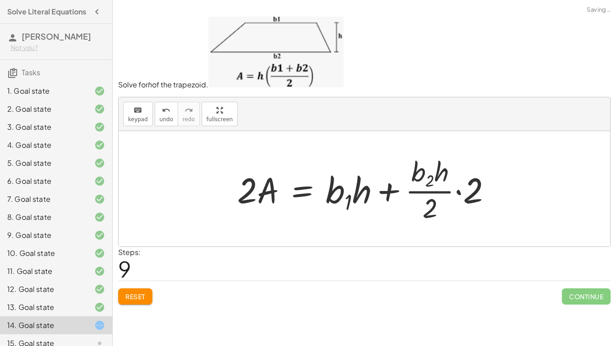
click at [468, 187] on div at bounding box center [368, 189] width 270 height 73
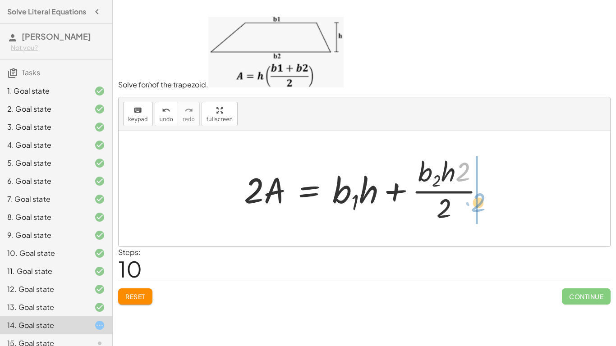
drag, startPoint x: 461, startPoint y: 170, endPoint x: 474, endPoint y: 201, distance: 33.5
click at [474, 201] on div at bounding box center [367, 189] width 257 height 73
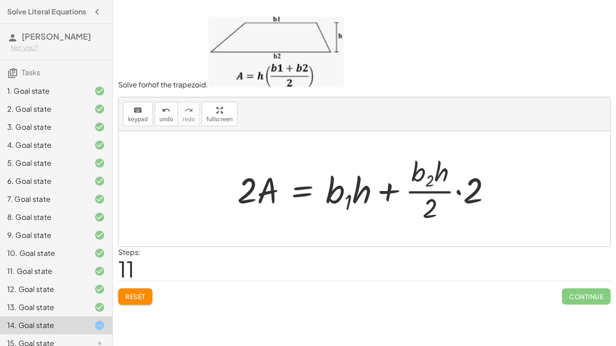
click at [395, 189] on div at bounding box center [368, 189] width 270 height 73
drag, startPoint x: 370, startPoint y: 189, endPoint x: 364, endPoint y: 196, distance: 9.0
click at [364, 196] on div at bounding box center [368, 189] width 270 height 73
drag, startPoint x: 348, startPoint y: 203, endPoint x: 357, endPoint y: 205, distance: 9.1
click at [357, 205] on div at bounding box center [368, 189] width 270 height 73
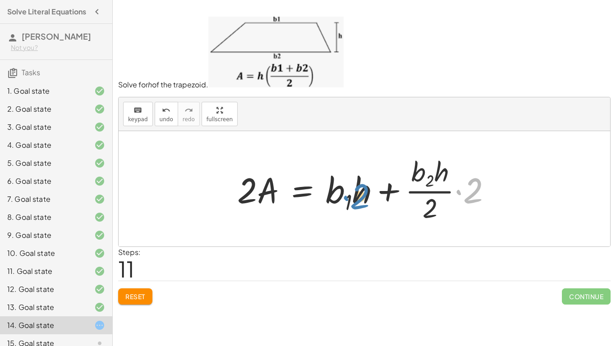
drag, startPoint x: 470, startPoint y: 196, endPoint x: 354, endPoint y: 201, distance: 116.4
click at [354, 201] on div at bounding box center [368, 189] width 270 height 73
click at [168, 115] on icon "undo" at bounding box center [166, 110] width 9 height 11
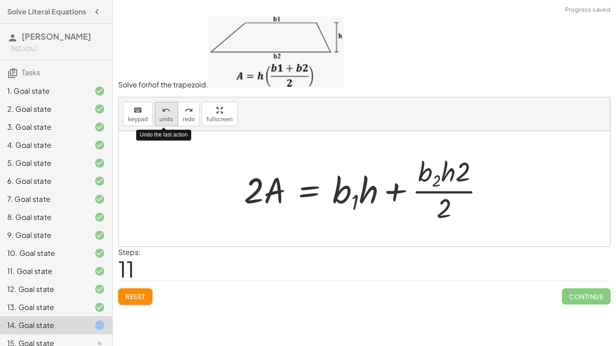
click at [168, 115] on icon "undo" at bounding box center [166, 110] width 9 height 11
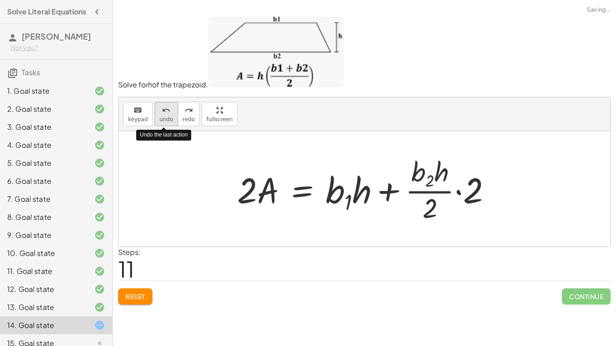
click at [168, 115] on icon "undo" at bounding box center [166, 110] width 9 height 11
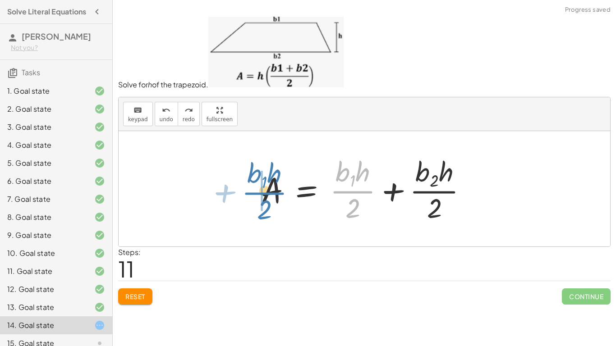
drag, startPoint x: 358, startPoint y: 190, endPoint x: 265, endPoint y: 191, distance: 92.8
click at [265, 191] on div at bounding box center [367, 189] width 223 height 73
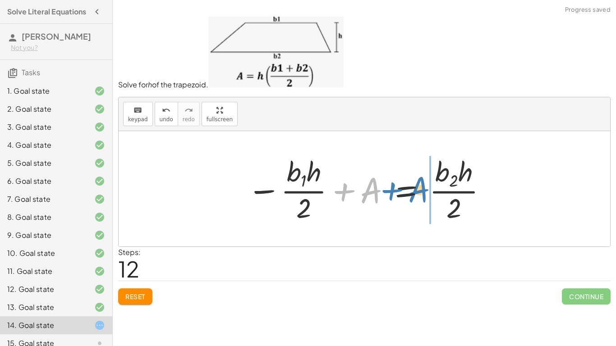
drag, startPoint x: 369, startPoint y: 189, endPoint x: 419, endPoint y: 188, distance: 50.0
click at [419, 188] on div at bounding box center [367, 189] width 250 height 73
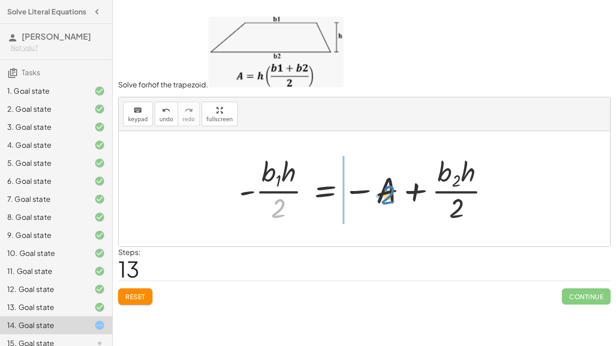
drag, startPoint x: 274, startPoint y: 212, endPoint x: 384, endPoint y: 198, distance: 110.4
click at [384, 198] on div at bounding box center [367, 189] width 267 height 73
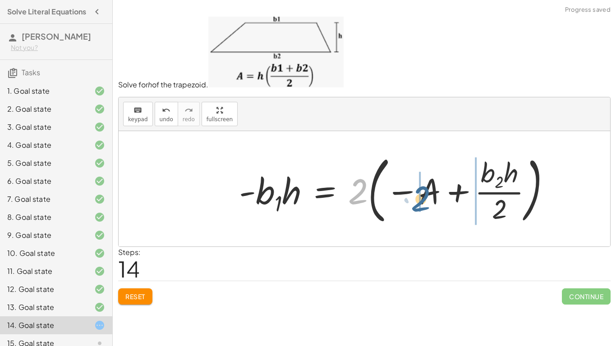
drag, startPoint x: 357, startPoint y: 196, endPoint x: 420, endPoint y: 203, distance: 63.5
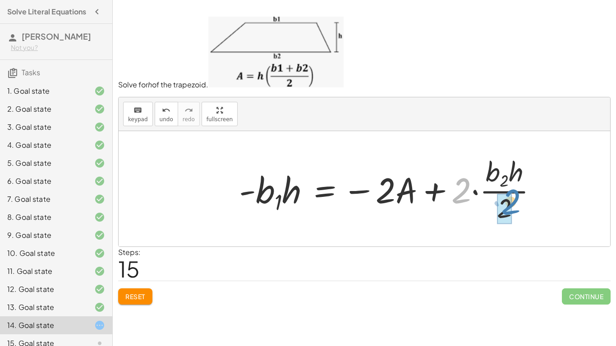
drag, startPoint x: 466, startPoint y: 196, endPoint x: 515, endPoint y: 207, distance: 50.7
click at [515, 207] on div at bounding box center [391, 189] width 315 height 73
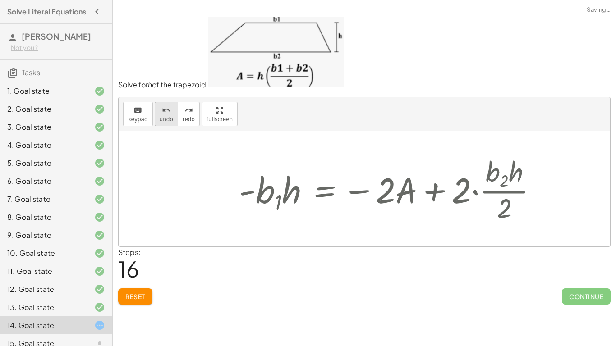
click at [165, 114] on icon "undo" at bounding box center [166, 110] width 9 height 11
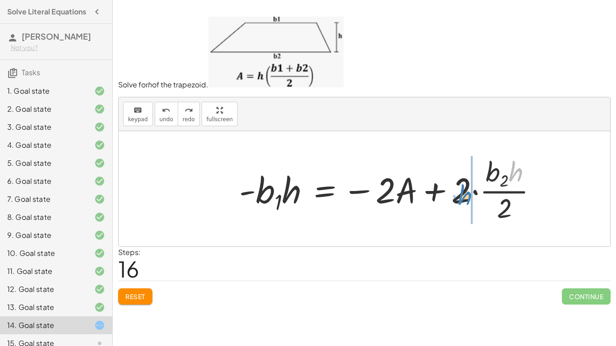
drag, startPoint x: 514, startPoint y: 174, endPoint x: 462, endPoint y: 197, distance: 56.5
click at [462, 197] on div at bounding box center [391, 189] width 315 height 73
click at [463, 195] on div at bounding box center [389, 189] width 311 height 73
drag, startPoint x: 463, startPoint y: 197, endPoint x: 479, endPoint y: 197, distance: 15.8
click at [479, 197] on div at bounding box center [389, 189] width 311 height 73
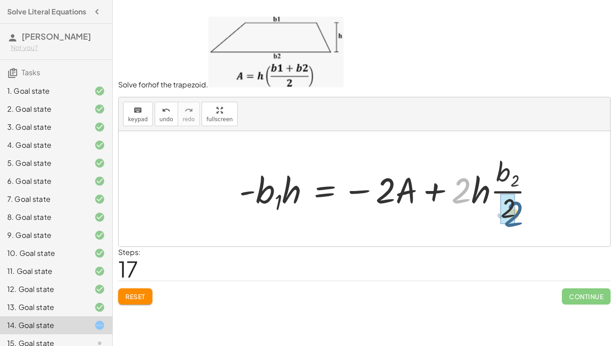
drag, startPoint x: 463, startPoint y: 193, endPoint x: 517, endPoint y: 216, distance: 59.4
click at [517, 216] on div at bounding box center [389, 189] width 311 height 73
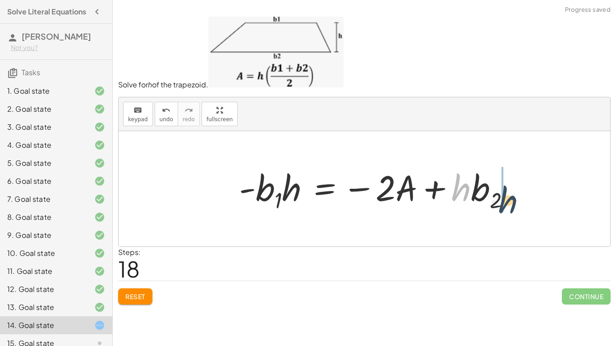
drag, startPoint x: 466, startPoint y: 191, endPoint x: 509, endPoint y: 202, distance: 44.8
click at [509, 202] on div at bounding box center [377, 189] width 287 height 50
click at [137, 289] on button "Reset" at bounding box center [135, 296] width 34 height 16
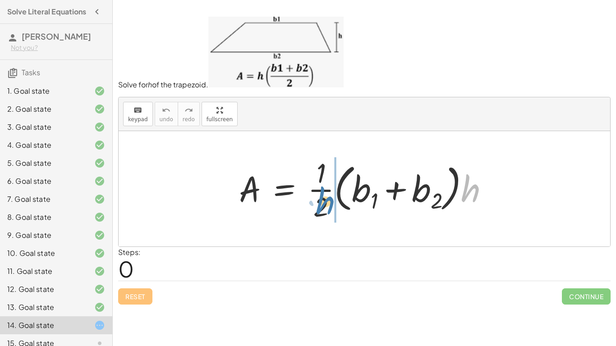
drag, startPoint x: 470, startPoint y: 195, endPoint x: 324, endPoint y: 207, distance: 145.7
click at [324, 207] on div at bounding box center [367, 188] width 266 height 69
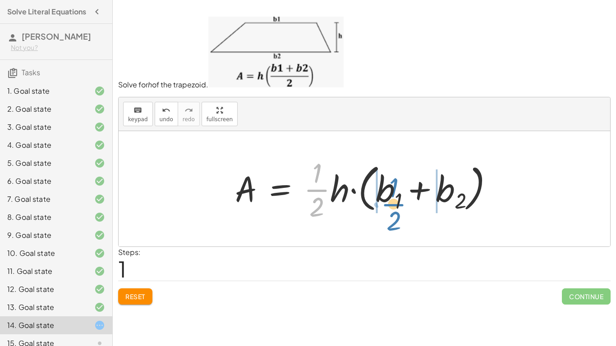
drag, startPoint x: 325, startPoint y: 195, endPoint x: 404, endPoint y: 210, distance: 79.8
click at [404, 210] on div at bounding box center [367, 188] width 274 height 69
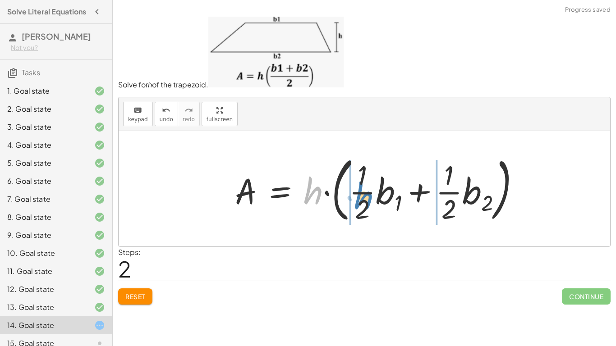
drag, startPoint x: 311, startPoint y: 187, endPoint x: 361, endPoint y: 192, distance: 49.8
click at [361, 192] on div at bounding box center [380, 188] width 301 height 75
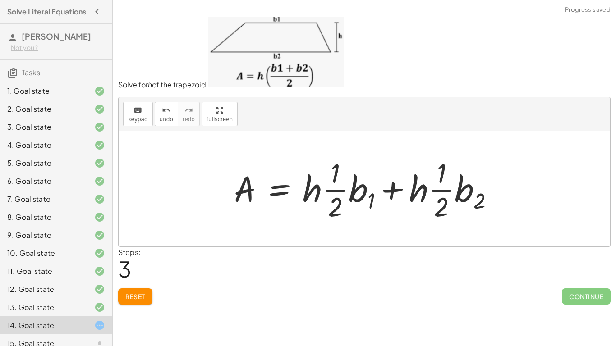
click at [329, 193] on div at bounding box center [367, 188] width 276 height 69
click at [136, 300] on span "Reset" at bounding box center [135, 296] width 20 height 8
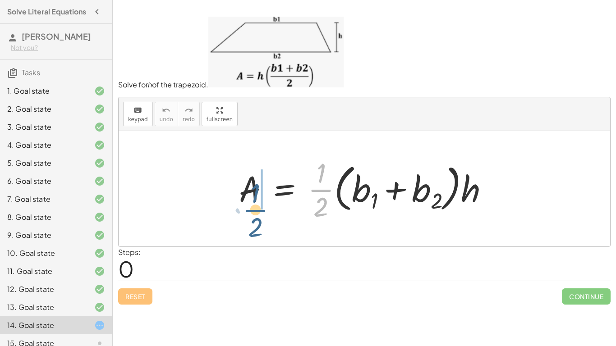
drag, startPoint x: 323, startPoint y: 192, endPoint x: 256, endPoint y: 211, distance: 69.9
click at [256, 211] on div at bounding box center [367, 188] width 266 height 69
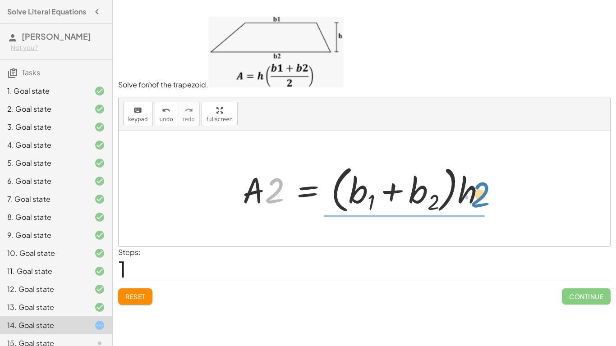
drag, startPoint x: 274, startPoint y: 192, endPoint x: 478, endPoint y: 195, distance: 203.7
click at [478, 195] on div at bounding box center [367, 188] width 259 height 55
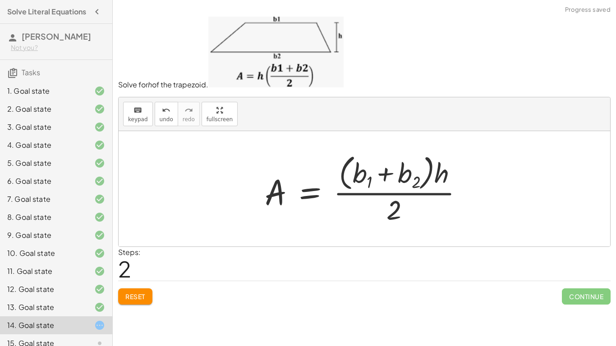
click at [144, 294] on span "Reset" at bounding box center [135, 296] width 20 height 8
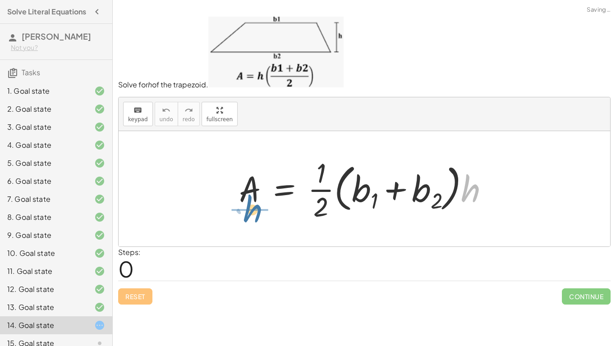
drag, startPoint x: 474, startPoint y: 190, endPoint x: 256, endPoint y: 210, distance: 218.6
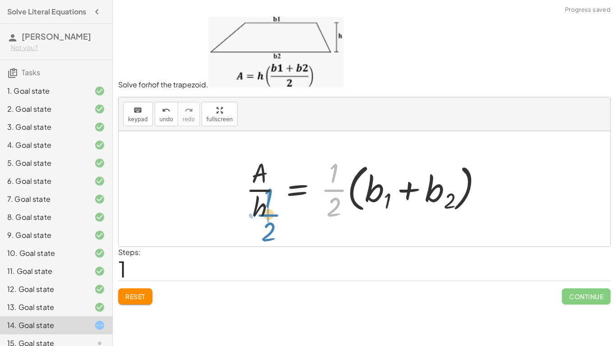
drag, startPoint x: 334, startPoint y: 193, endPoint x: 265, endPoint y: 218, distance: 73.5
click at [265, 218] on div at bounding box center [367, 188] width 253 height 69
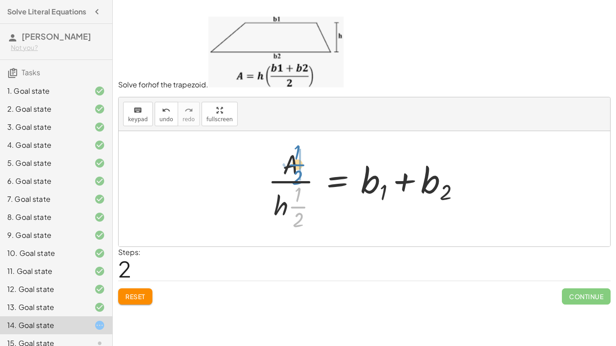
drag, startPoint x: 293, startPoint y: 211, endPoint x: 291, endPoint y: 169, distance: 42.9
click at [291, 169] on div at bounding box center [367, 189] width 209 height 87
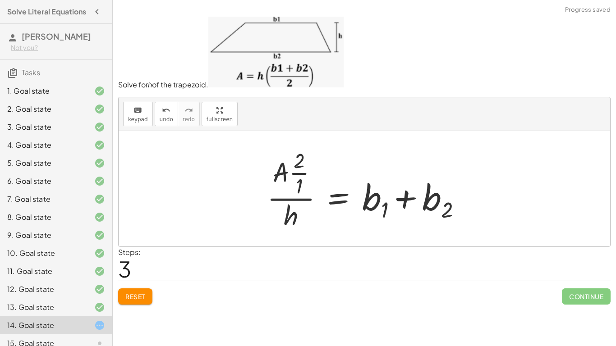
click at [297, 174] on div at bounding box center [367, 189] width 210 height 87
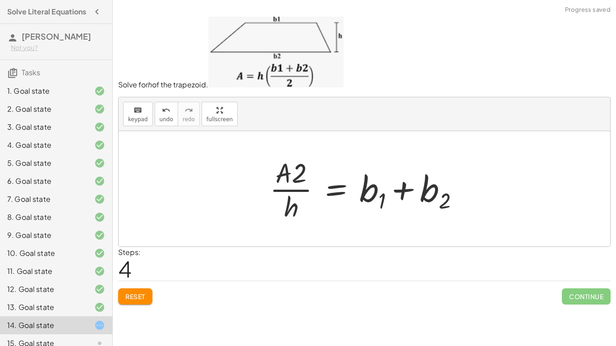
click at [296, 176] on div at bounding box center [368, 188] width 206 height 69
drag, startPoint x: 284, startPoint y: 174, endPoint x: 307, endPoint y: 173, distance: 22.6
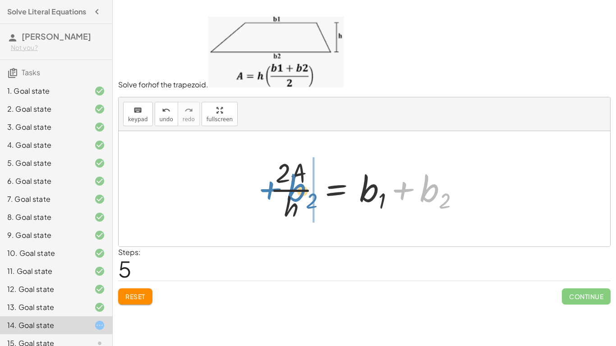
drag, startPoint x: 429, startPoint y: 201, endPoint x: 296, endPoint y: 201, distance: 132.9
click at [296, 201] on div at bounding box center [368, 188] width 206 height 69
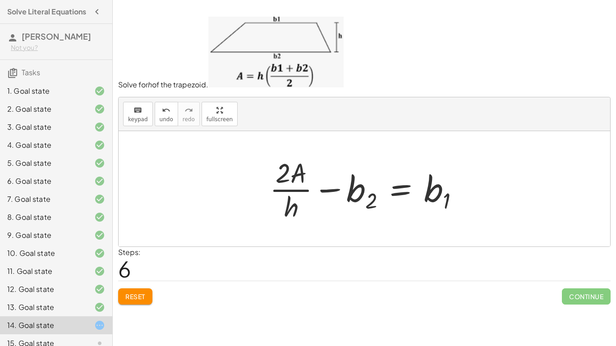
click at [364, 186] on div at bounding box center [368, 188] width 206 height 69
click at [331, 183] on div at bounding box center [368, 188] width 206 height 69
click at [332, 189] on div at bounding box center [368, 188] width 206 height 69
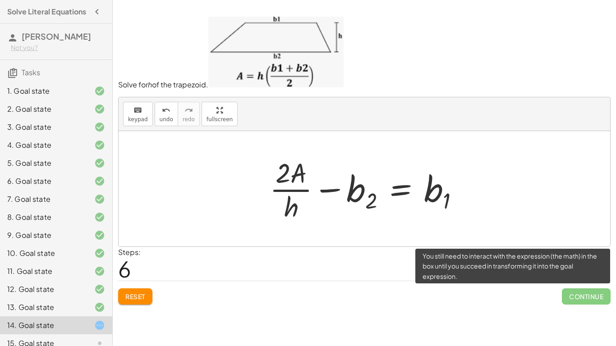
click at [590, 301] on span "Continue" at bounding box center [586, 296] width 49 height 16
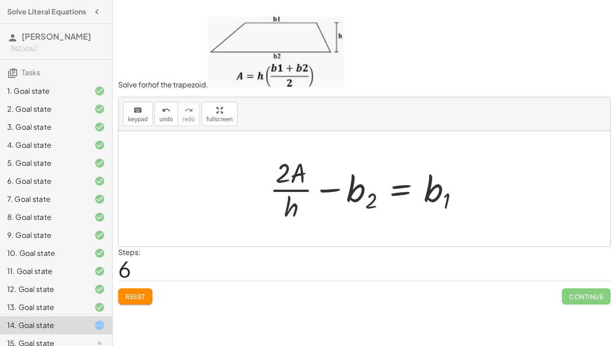
click at [286, 182] on div at bounding box center [368, 188] width 206 height 69
drag, startPoint x: 282, startPoint y: 174, endPoint x: 304, endPoint y: 178, distance: 22.9
click at [304, 178] on div at bounding box center [368, 188] width 206 height 69
click at [285, 177] on div at bounding box center [368, 188] width 206 height 69
drag, startPoint x: 289, startPoint y: 212, endPoint x: 288, endPoint y: 192, distance: 20.3
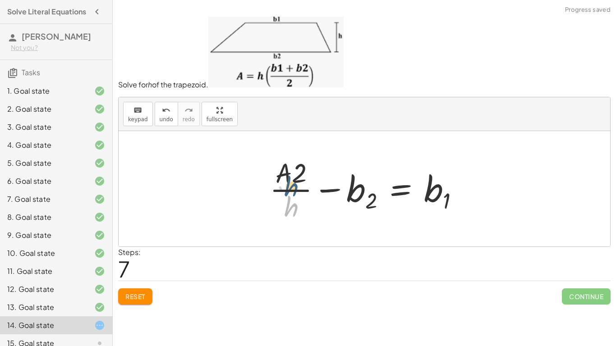
click at [288, 192] on div at bounding box center [368, 188] width 206 height 69
click at [291, 190] on div at bounding box center [368, 188] width 206 height 69
click at [362, 197] on div at bounding box center [368, 188] width 206 height 69
click at [331, 190] on div at bounding box center [368, 188] width 206 height 69
click at [413, 193] on div at bounding box center [368, 188] width 206 height 69
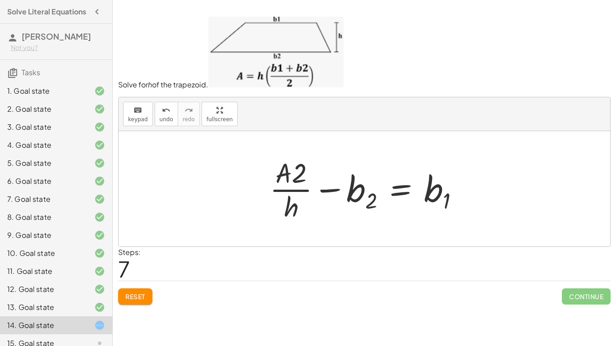
scroll to position [0, 0]
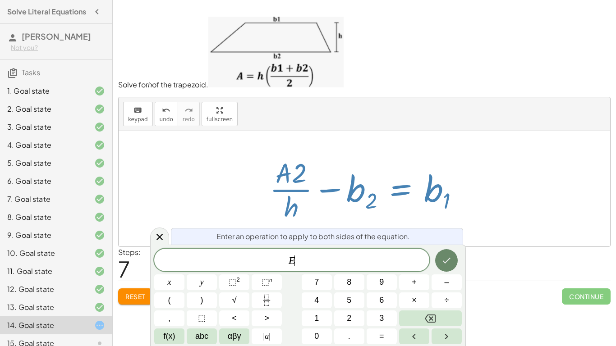
click at [443, 256] on icon "Done" at bounding box center [446, 260] width 11 height 11
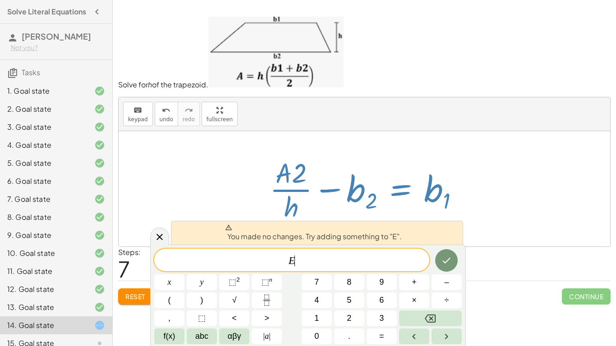
click at [184, 274] on div at bounding box center [169, 282] width 30 height 16
click at [167, 241] on div at bounding box center [159, 237] width 19 height 18
